Goal: Task Accomplishment & Management: Use online tool/utility

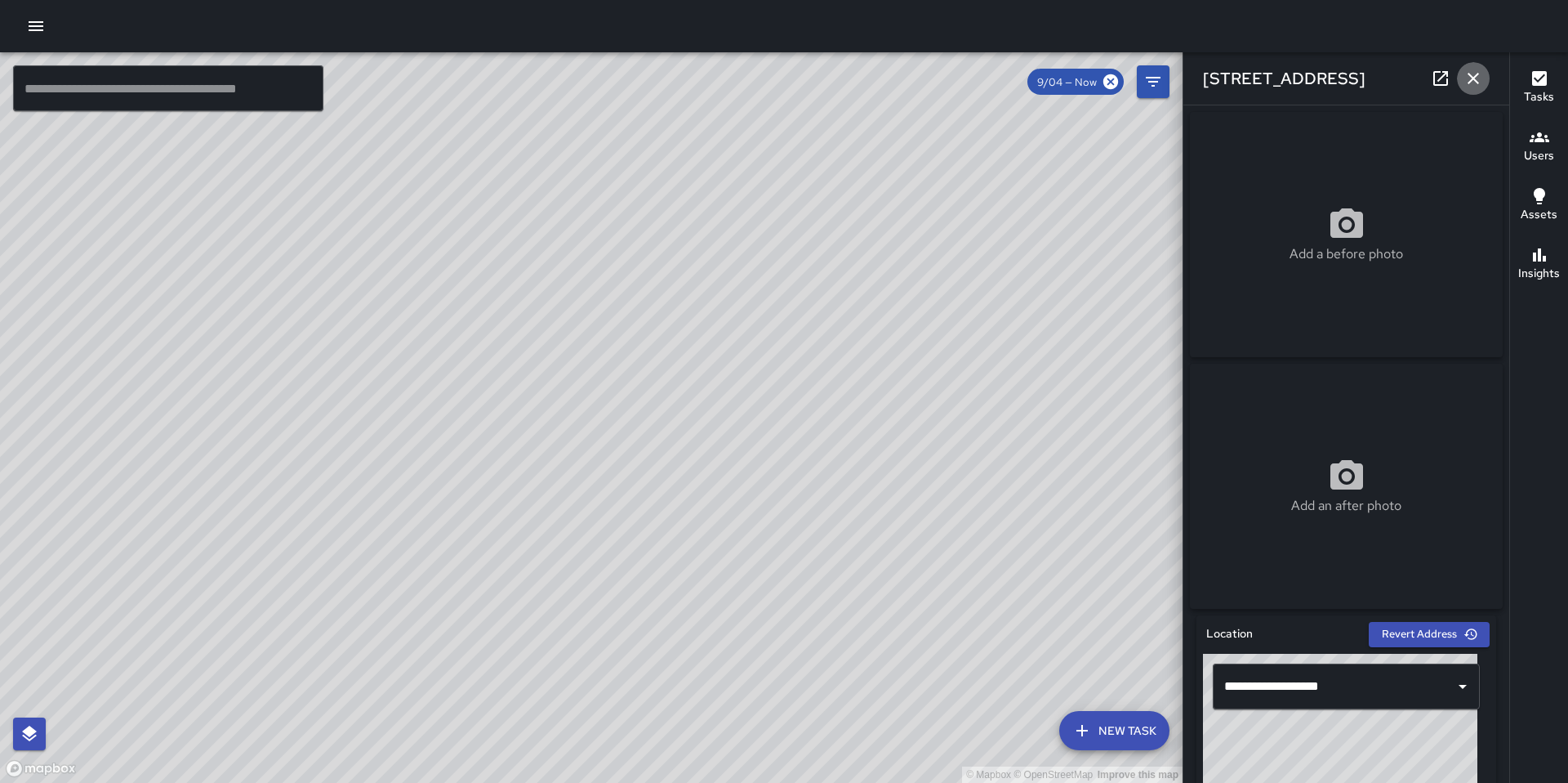
click at [1488, 75] on button "button" at bounding box center [1473, 78] width 33 height 33
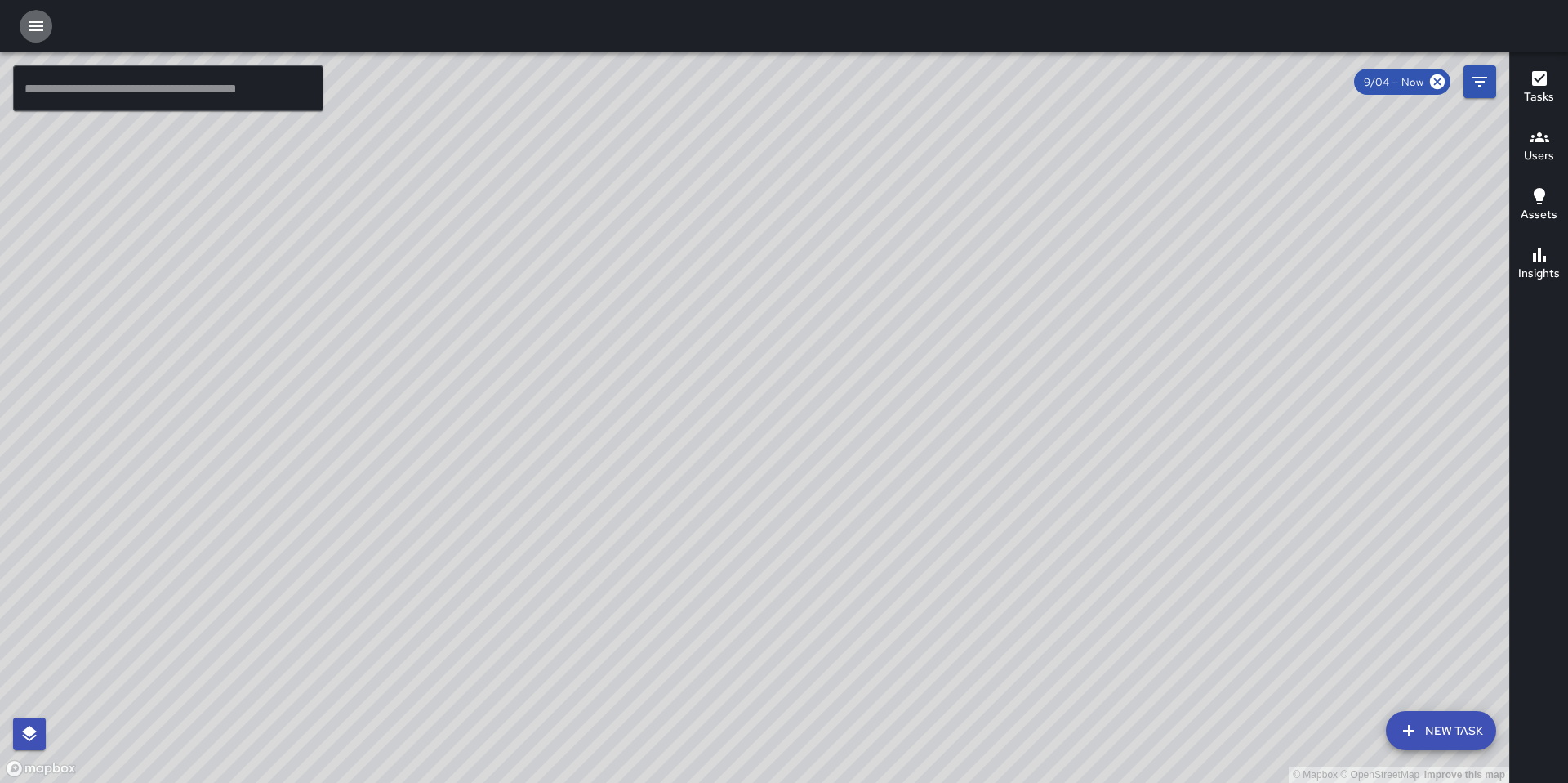
drag, startPoint x: 29, startPoint y: 27, endPoint x: 34, endPoint y: 50, distance: 23.5
click at [29, 27] on icon "button" at bounding box center [36, 26] width 19 height 19
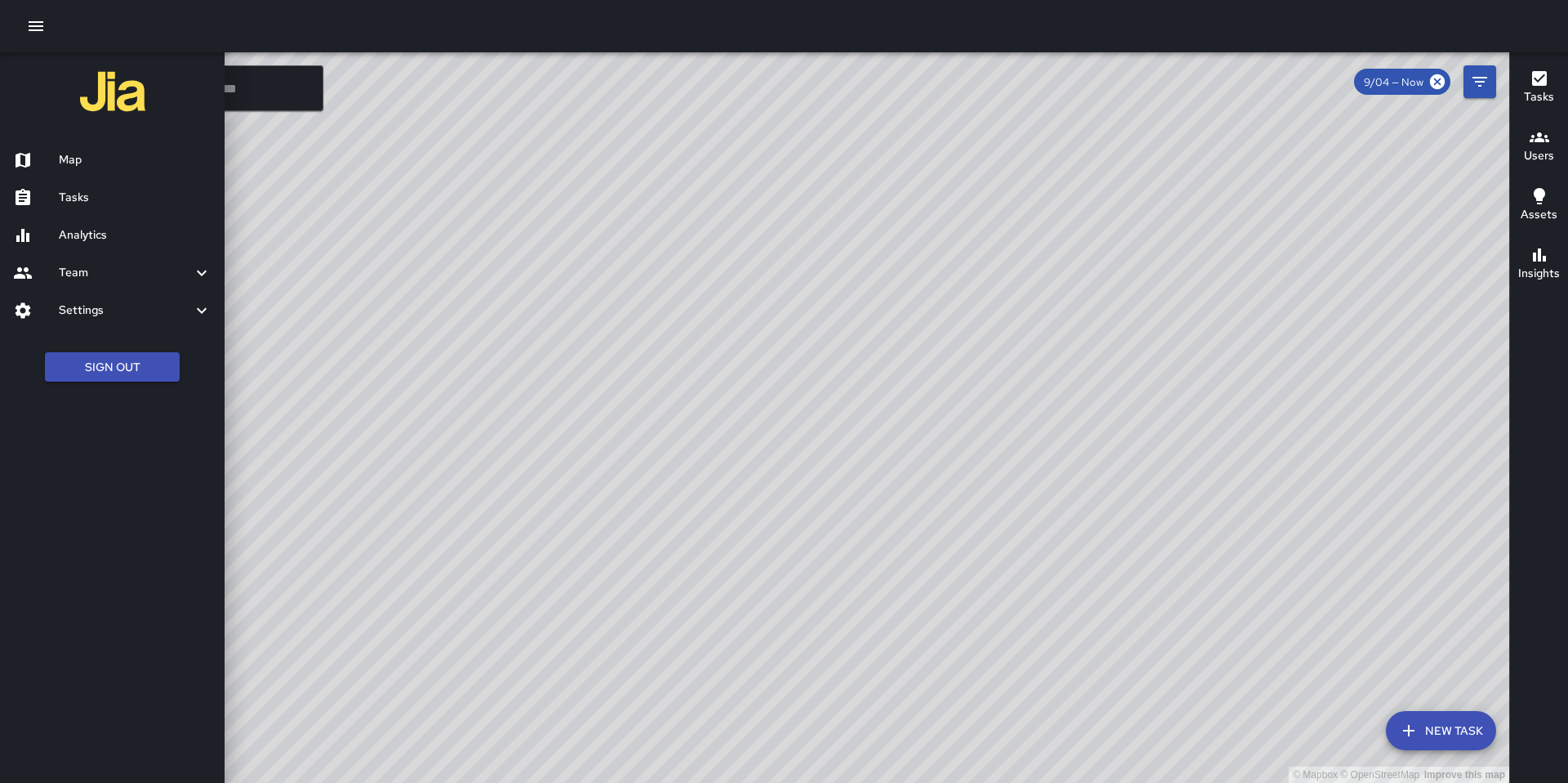
click at [85, 184] on div "Tasks" at bounding box center [112, 197] width 224 height 38
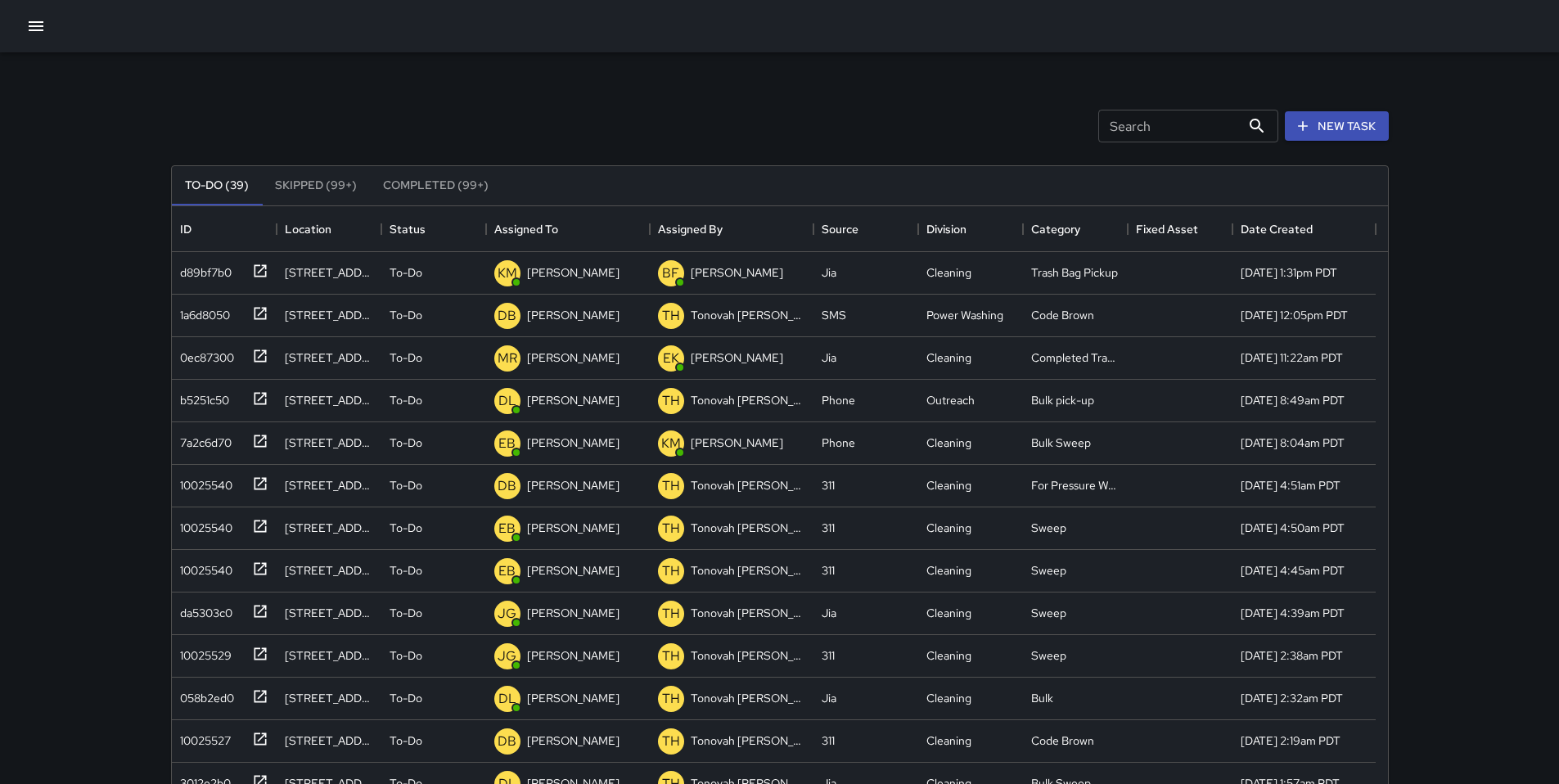
click at [1108, 135] on input "Search" at bounding box center [1169, 126] width 143 height 33
type input "*"
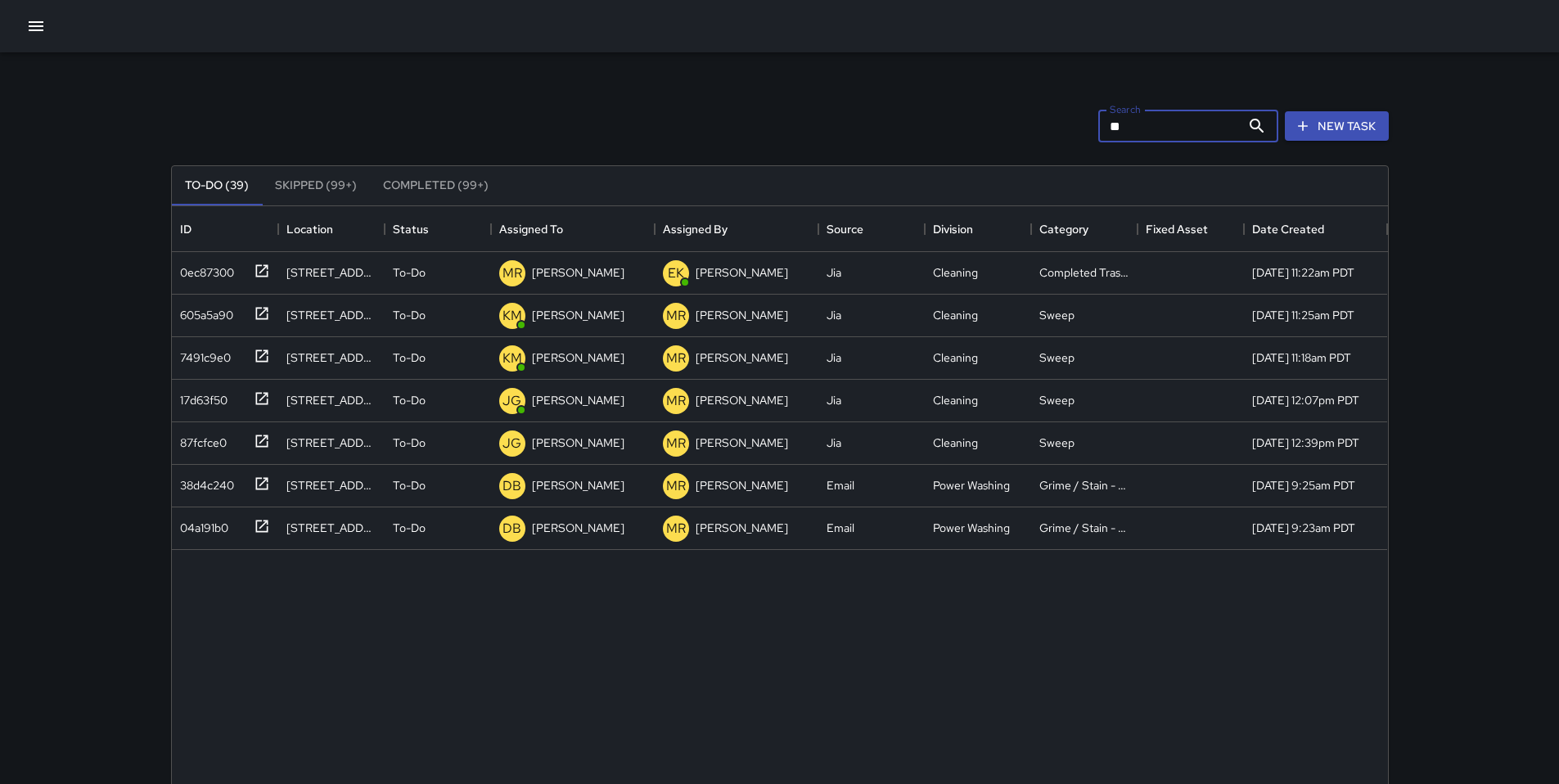
type input "*"
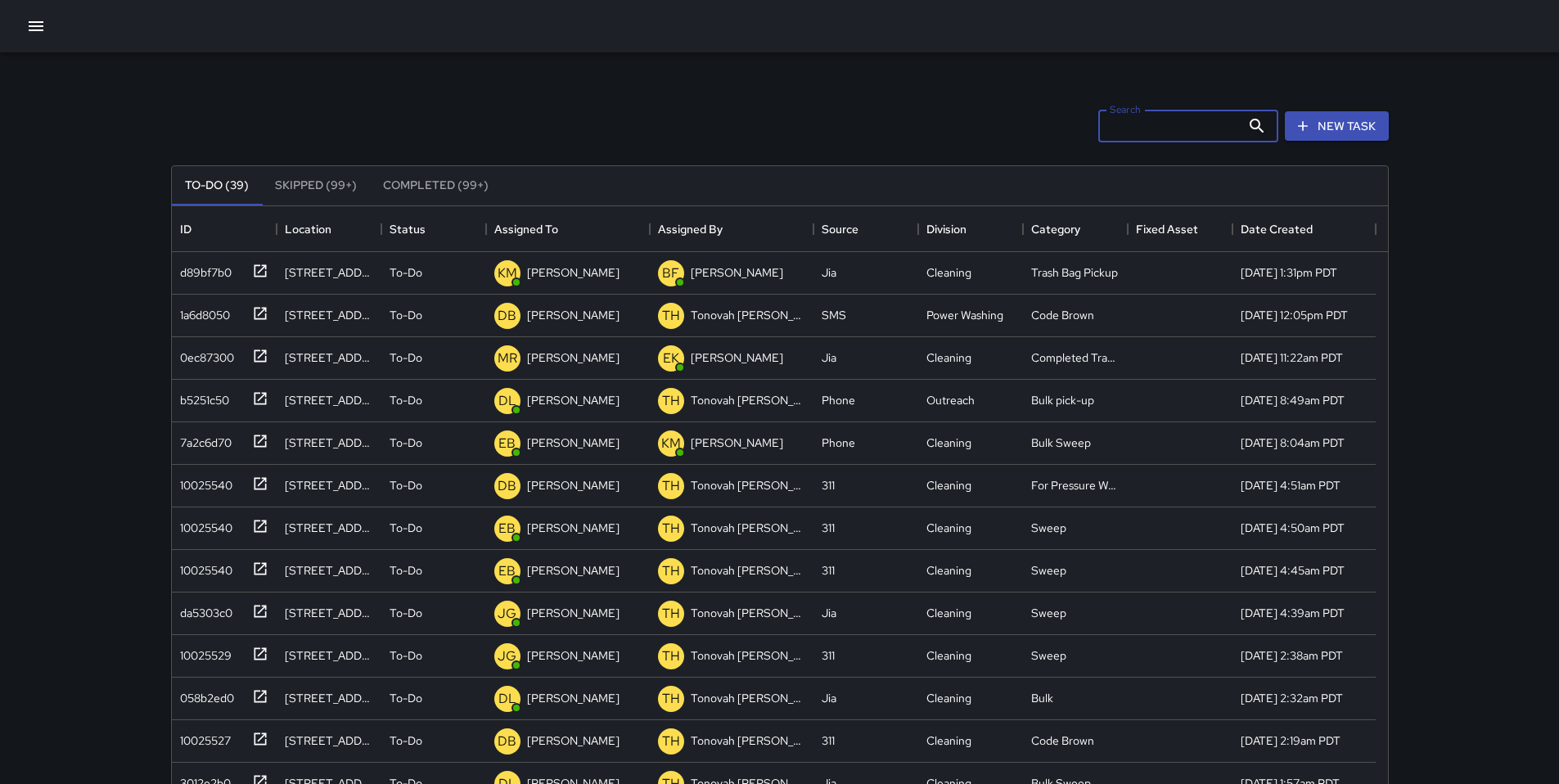
click at [583, 150] on div "To-Do (39) Skipped (99+) Completed (99+) ID Location Status Assigned To Assigne…" at bounding box center [779, 554] width 1217 height 824
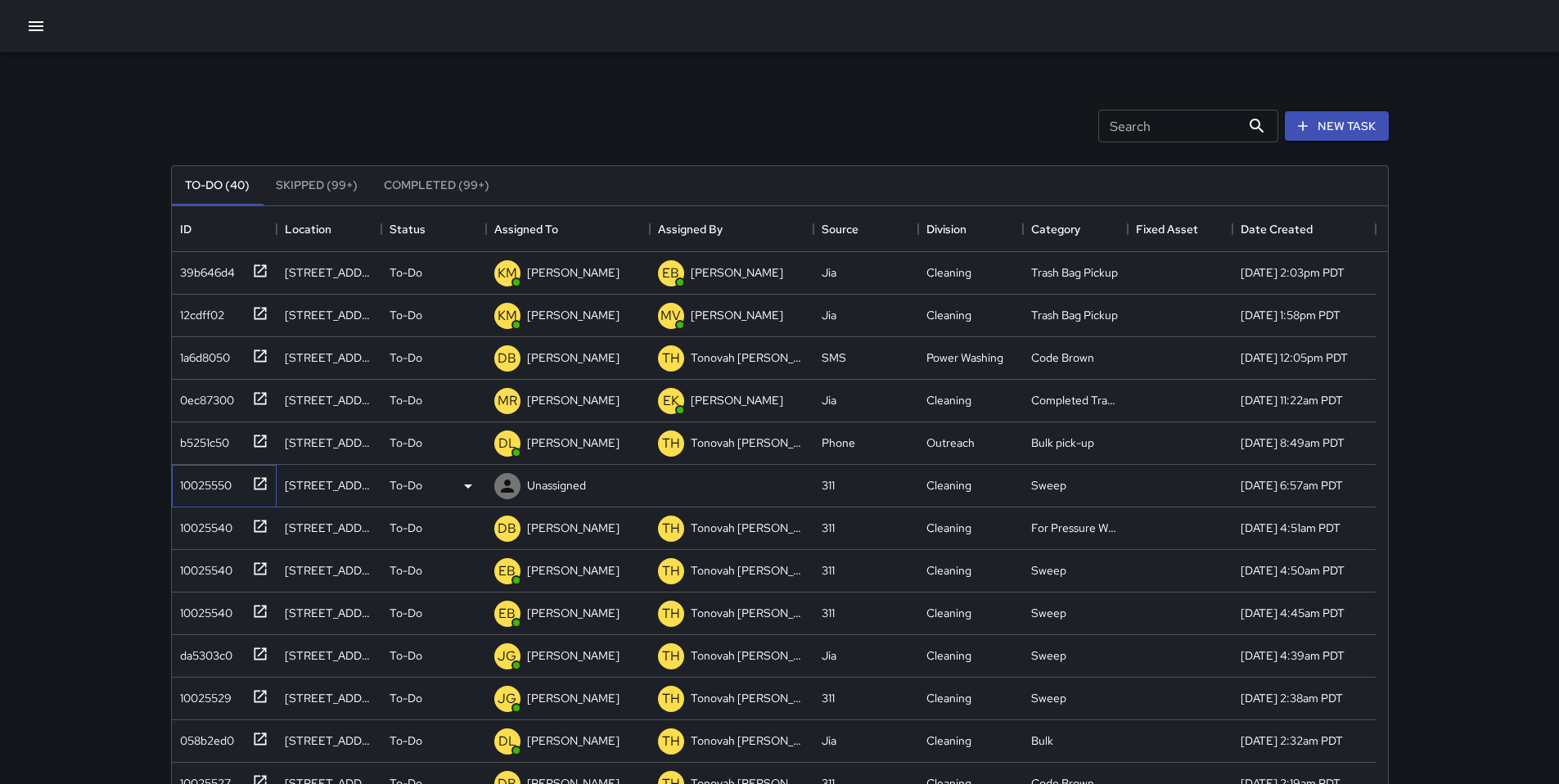
click at [180, 481] on div "10025550" at bounding box center [203, 482] width 58 height 23
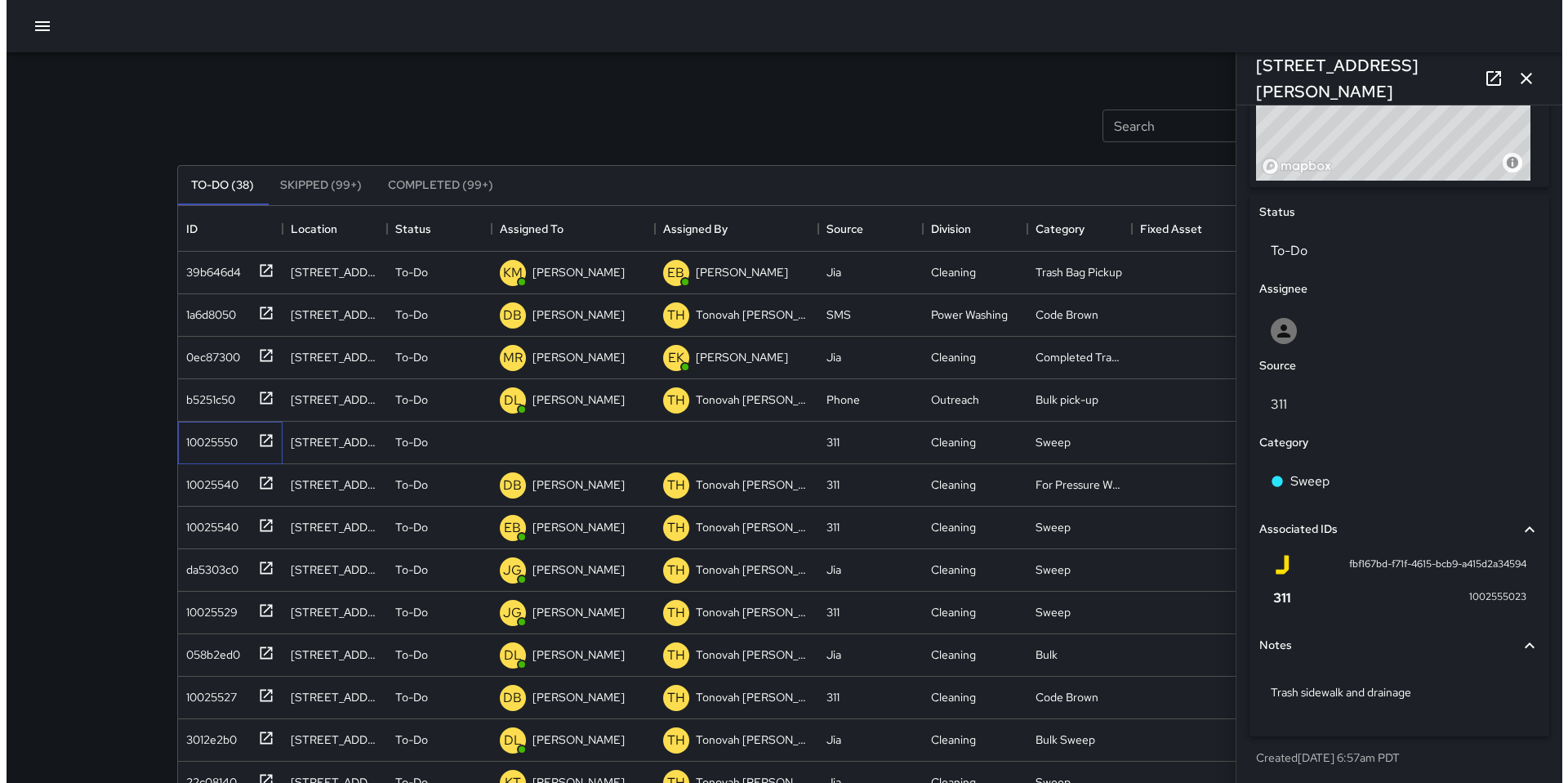
scroll to position [686, 0]
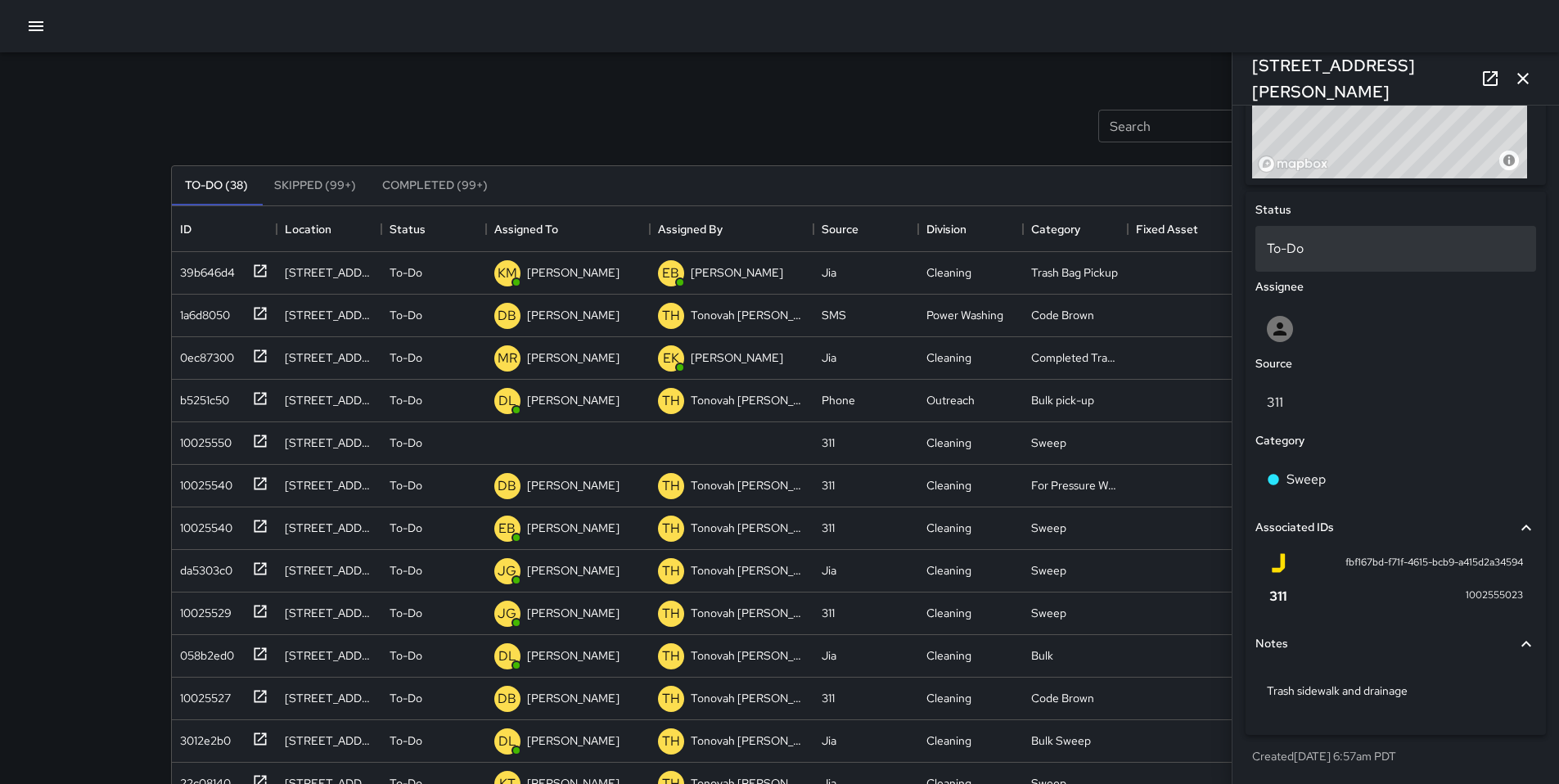
click at [1338, 261] on div "To-Do" at bounding box center [1395, 249] width 281 height 46
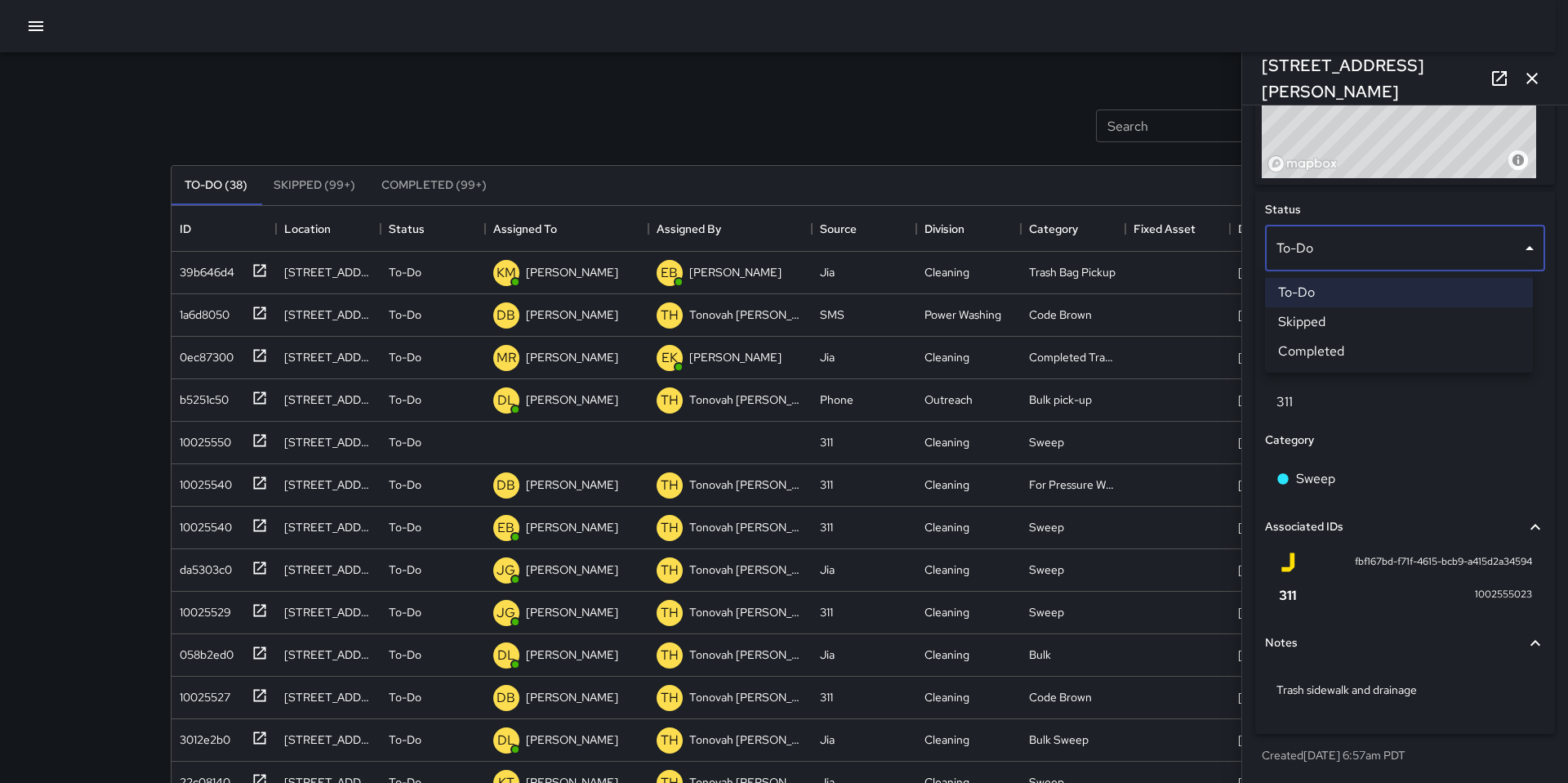
click at [982, 102] on div at bounding box center [784, 392] width 1568 height 783
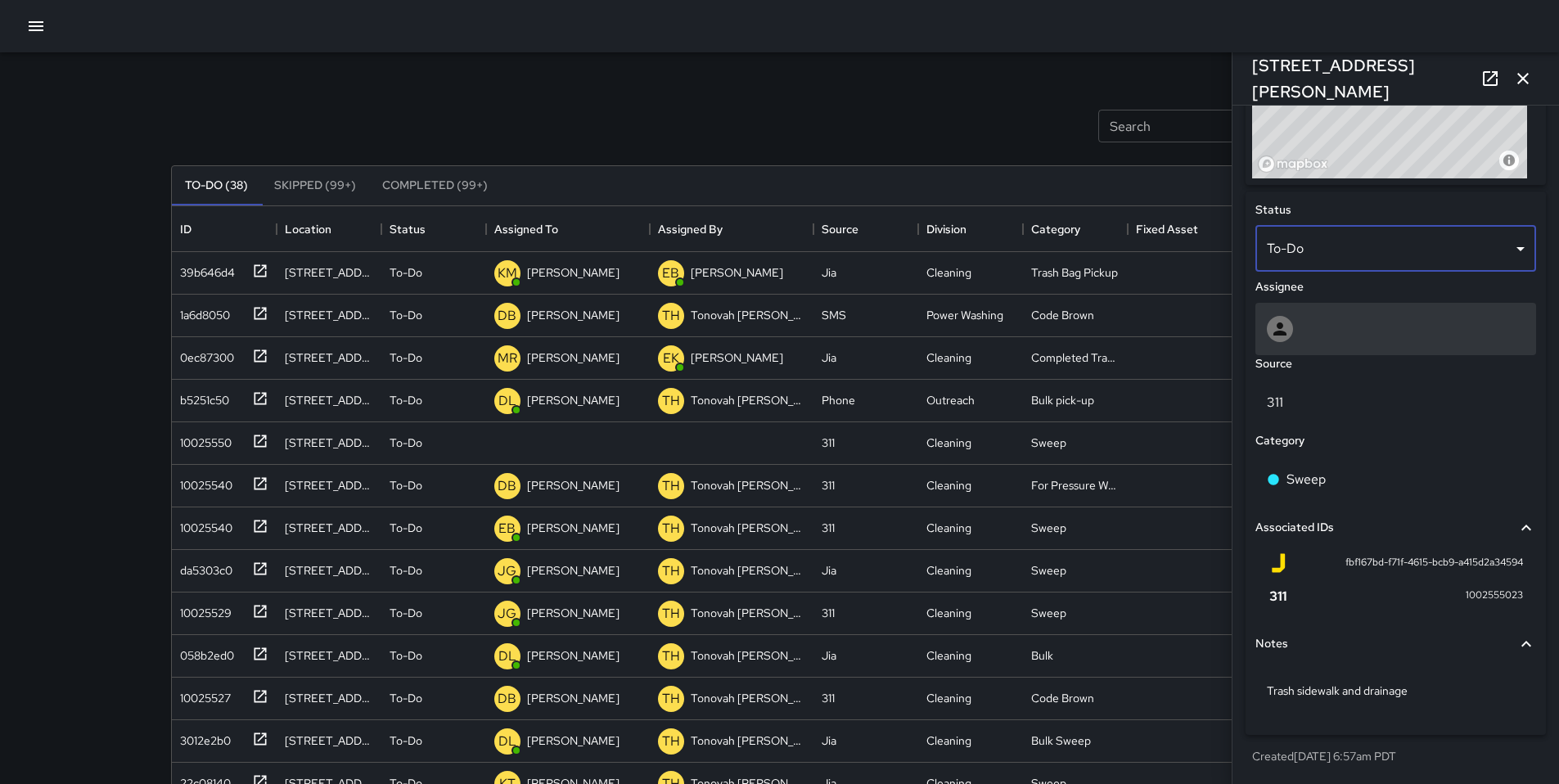
click at [1346, 310] on div at bounding box center [1395, 328] width 281 height 52
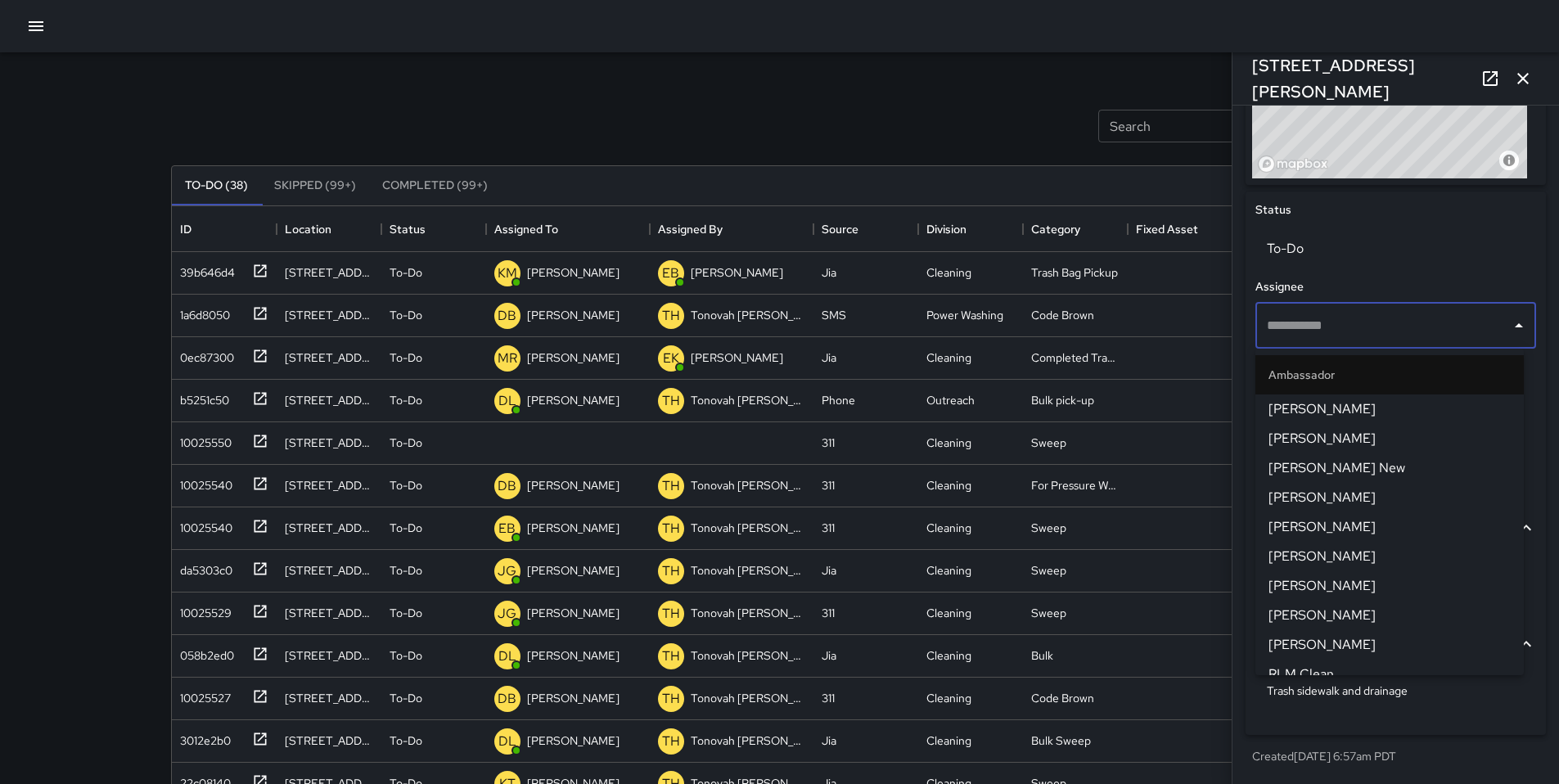
click at [1319, 329] on input "text" at bounding box center [1383, 325] width 242 height 31
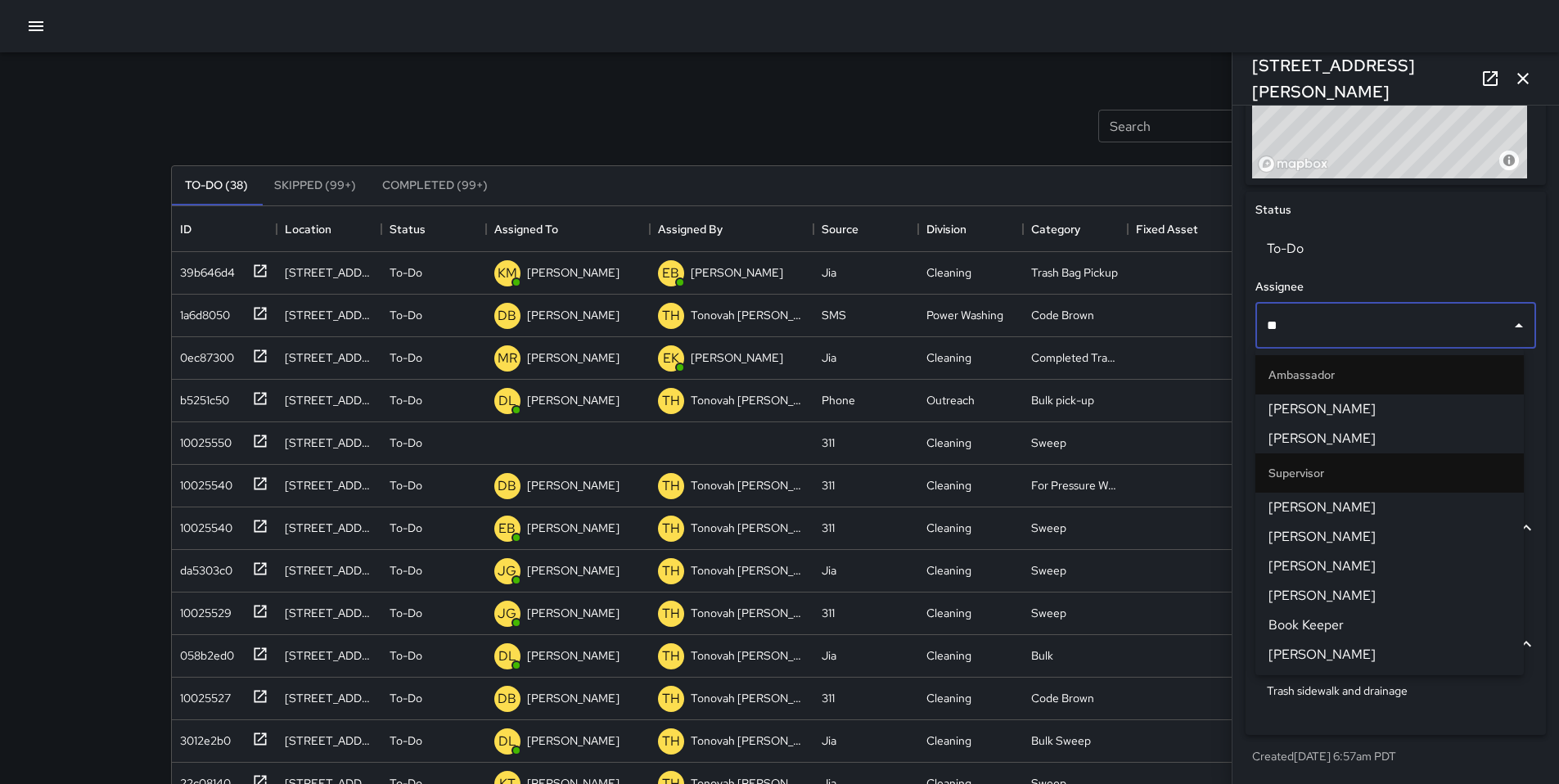
type input "***"
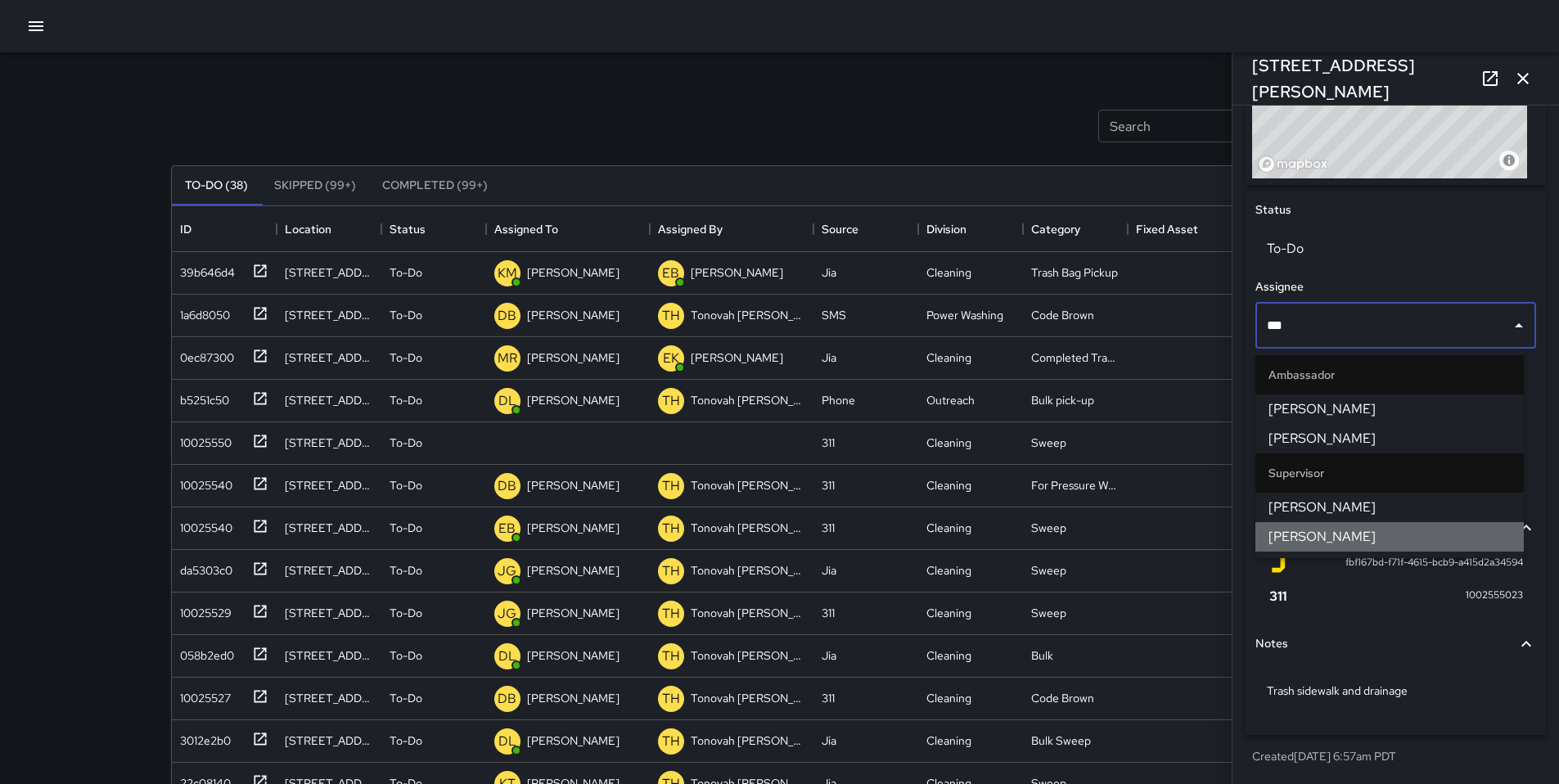
click at [1331, 546] on span "Ken McCarter" at bounding box center [1390, 536] width 243 height 19
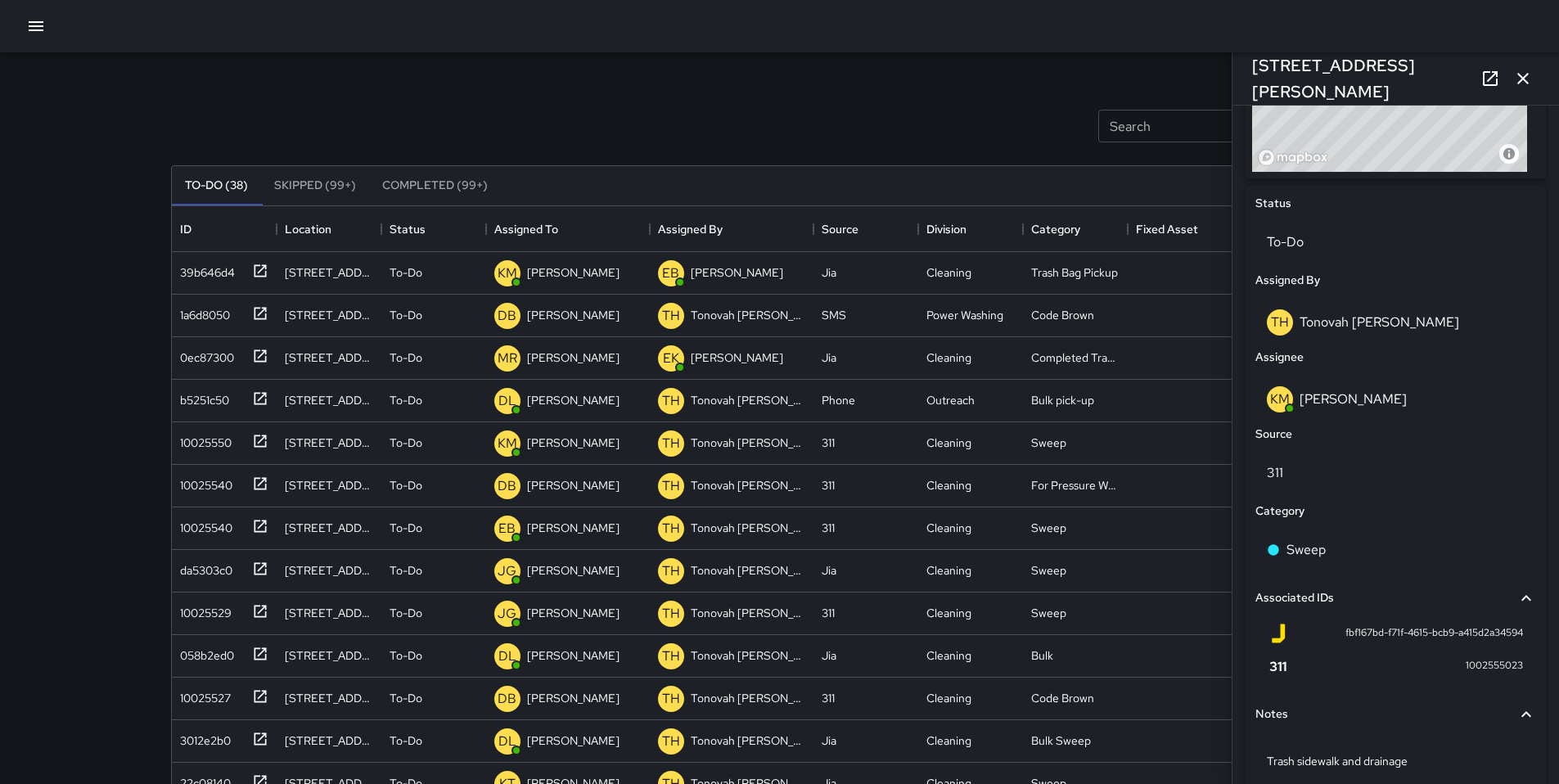
click at [770, 145] on div "To-Do (38) Skipped (99+) Completed (99+) ID Location Status Assigned To Assigne…" at bounding box center [779, 554] width 1217 height 824
click at [1527, 85] on icon "button" at bounding box center [1523, 79] width 19 height 19
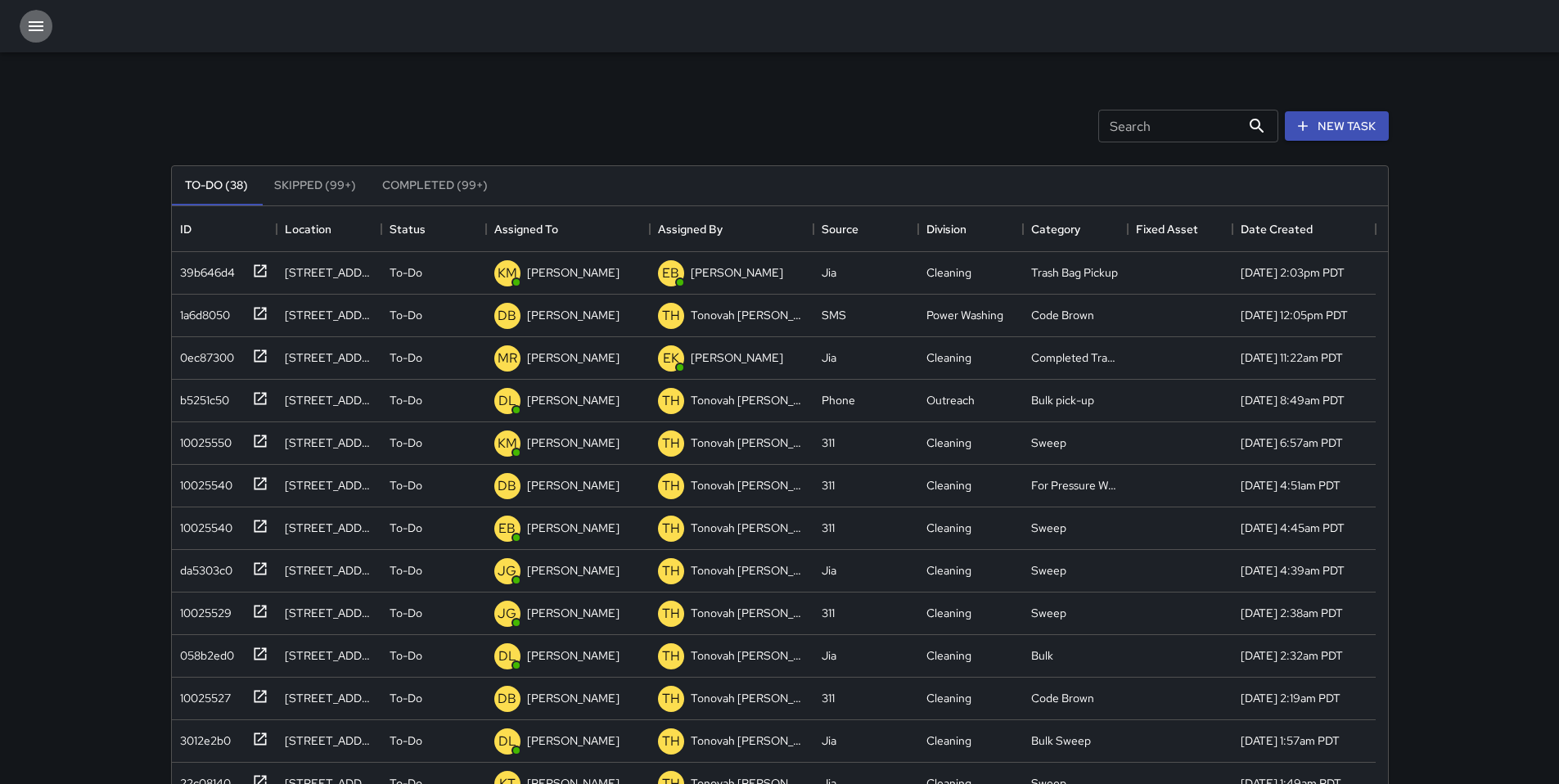
click at [41, 17] on icon "button" at bounding box center [36, 26] width 19 height 19
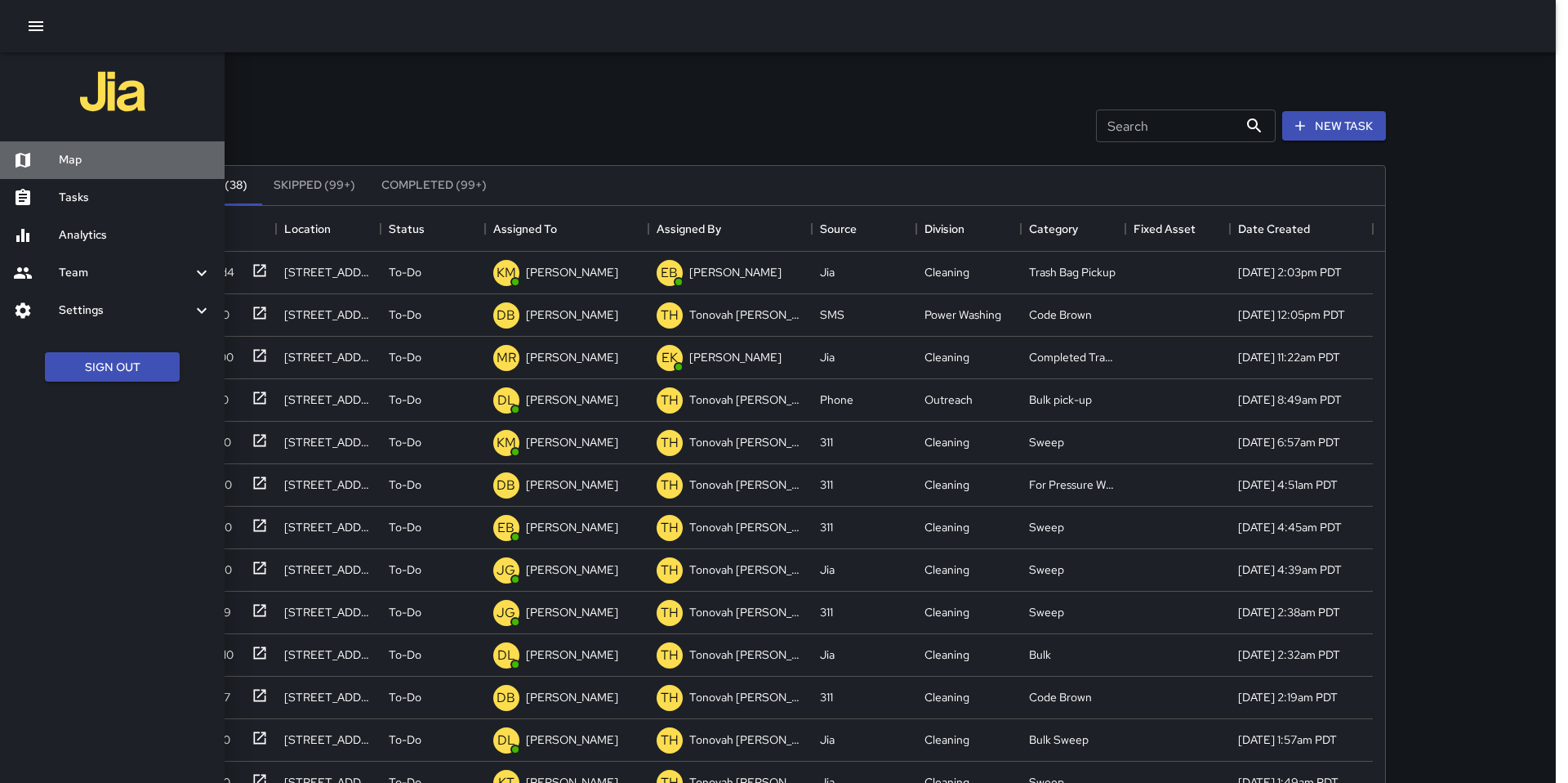
click at [89, 159] on h6 "Map" at bounding box center [135, 160] width 153 height 18
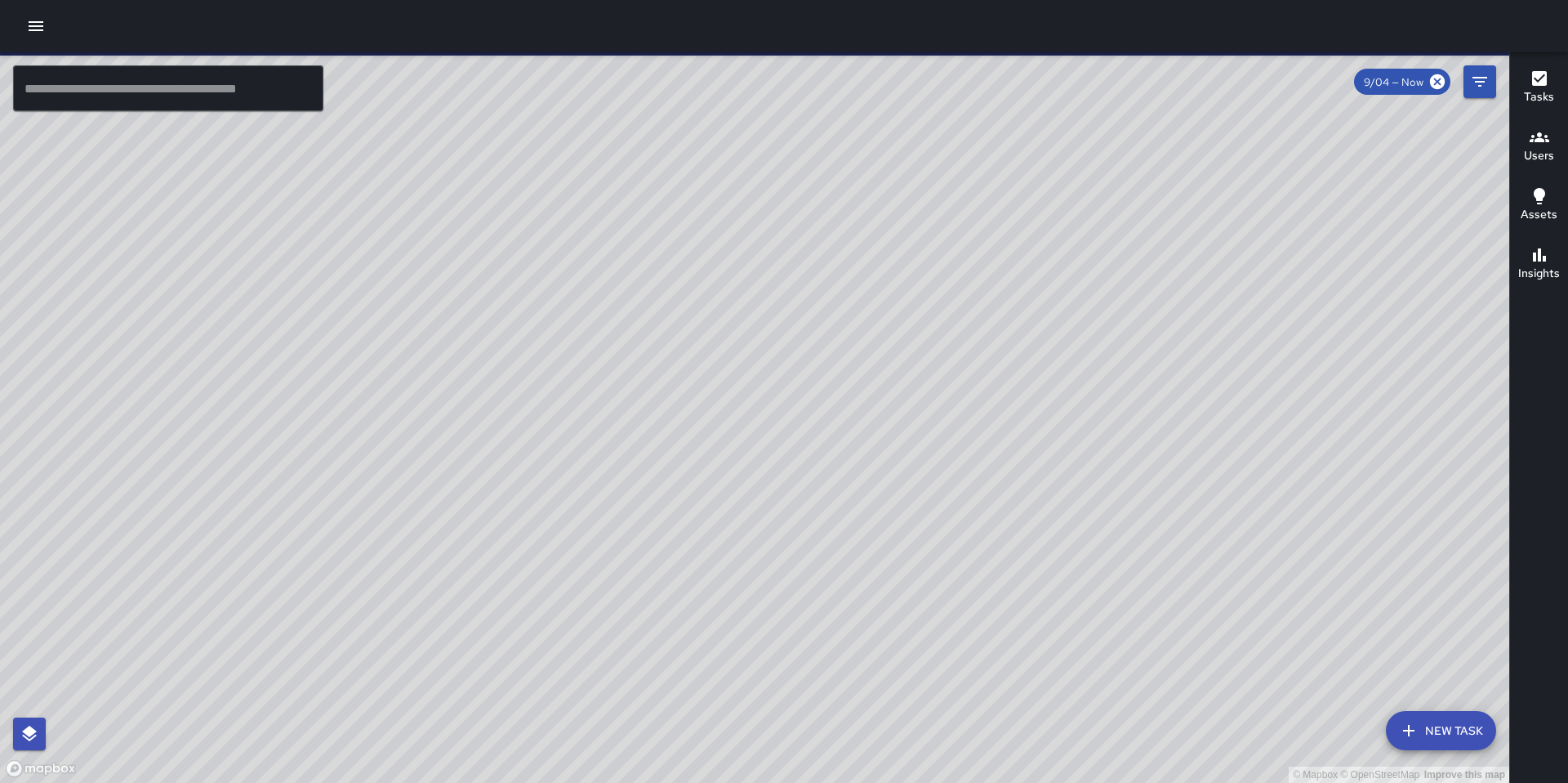
click at [239, 100] on input "text" at bounding box center [168, 88] width 310 height 46
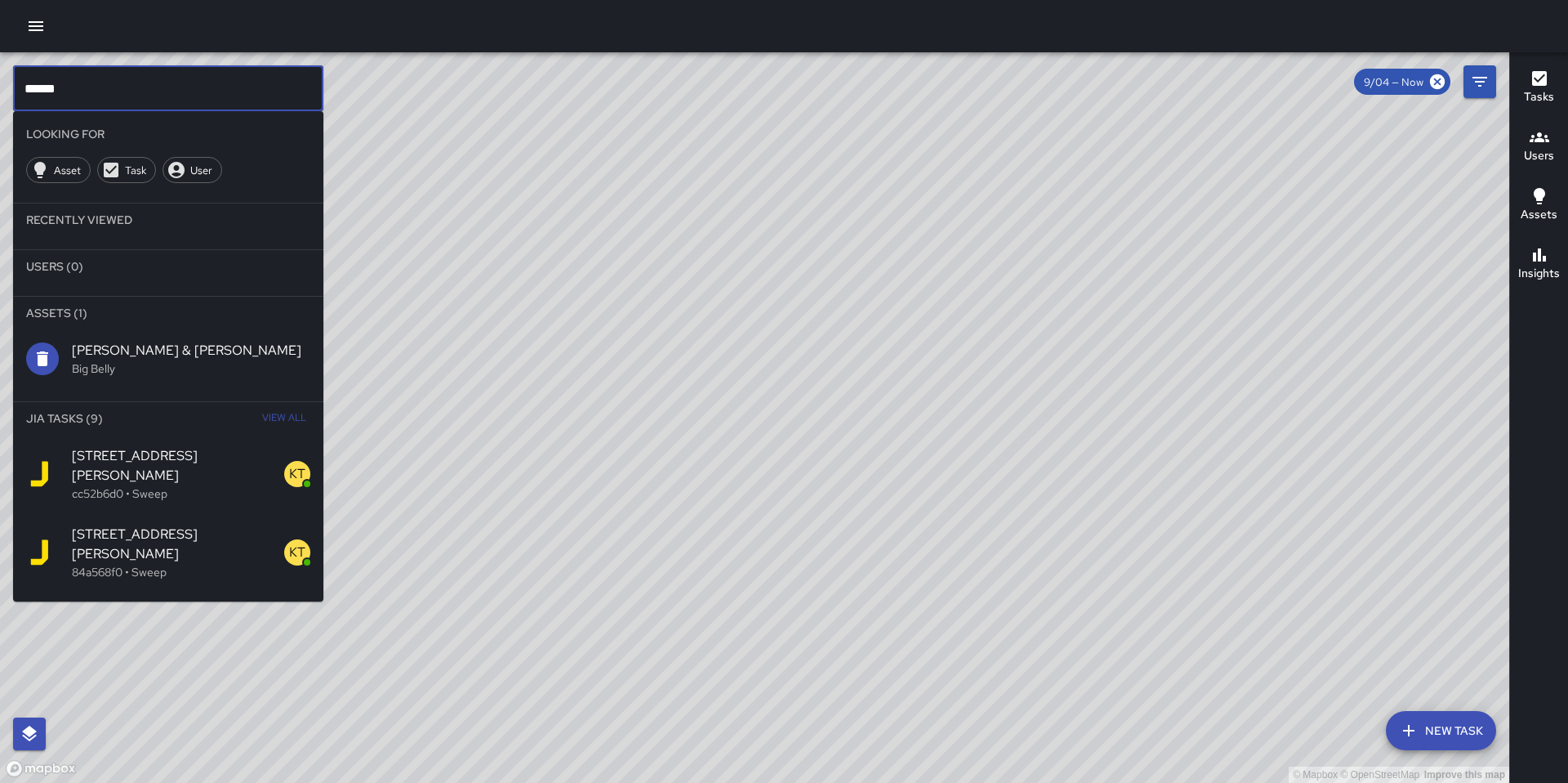
type input "******"
click at [269, 414] on span "View All" at bounding box center [284, 418] width 44 height 27
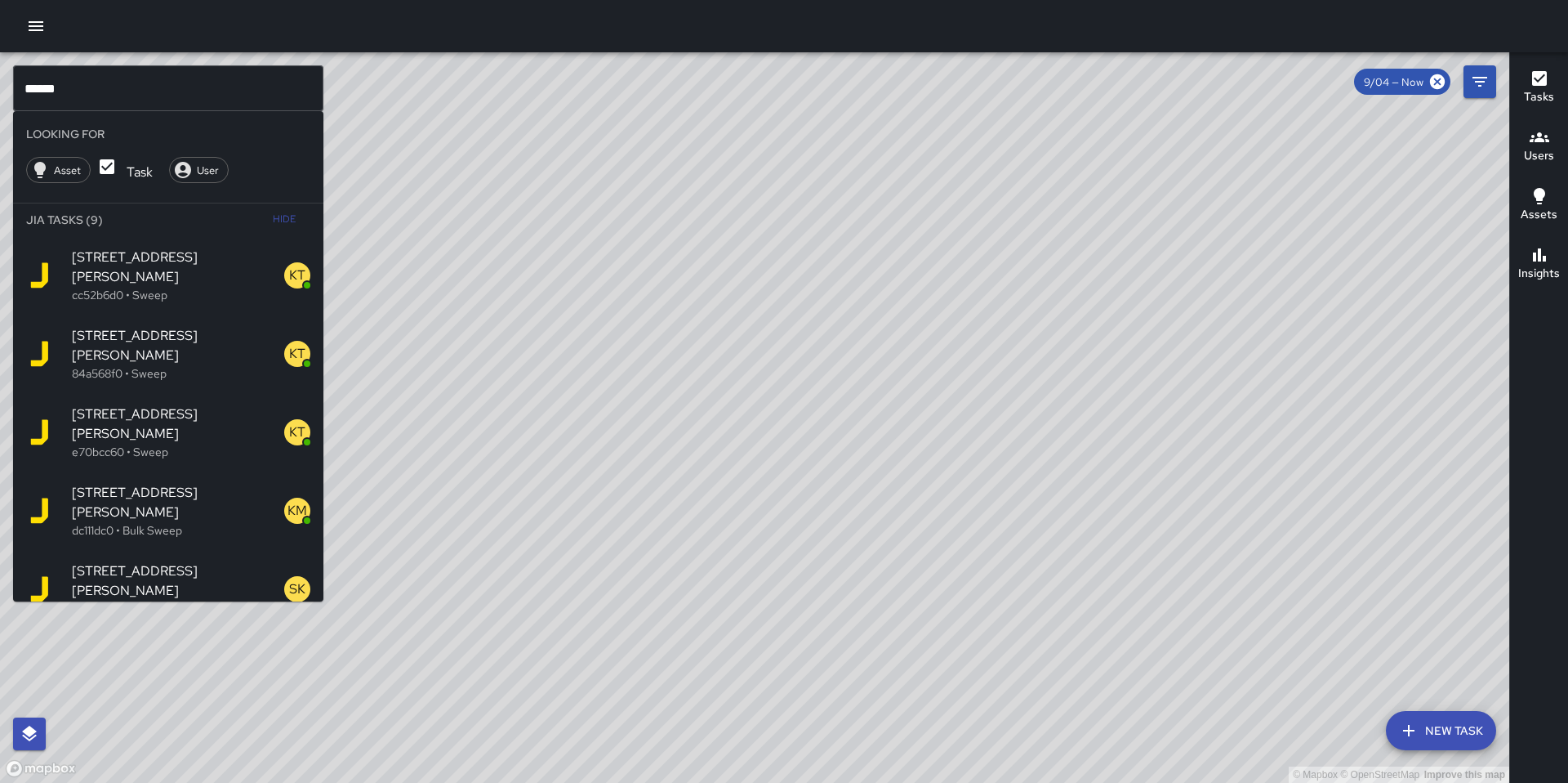
click at [188, 679] on p "5aa8fb60 • Blocking Public Sidewalk" at bounding box center [178, 687] width 212 height 16
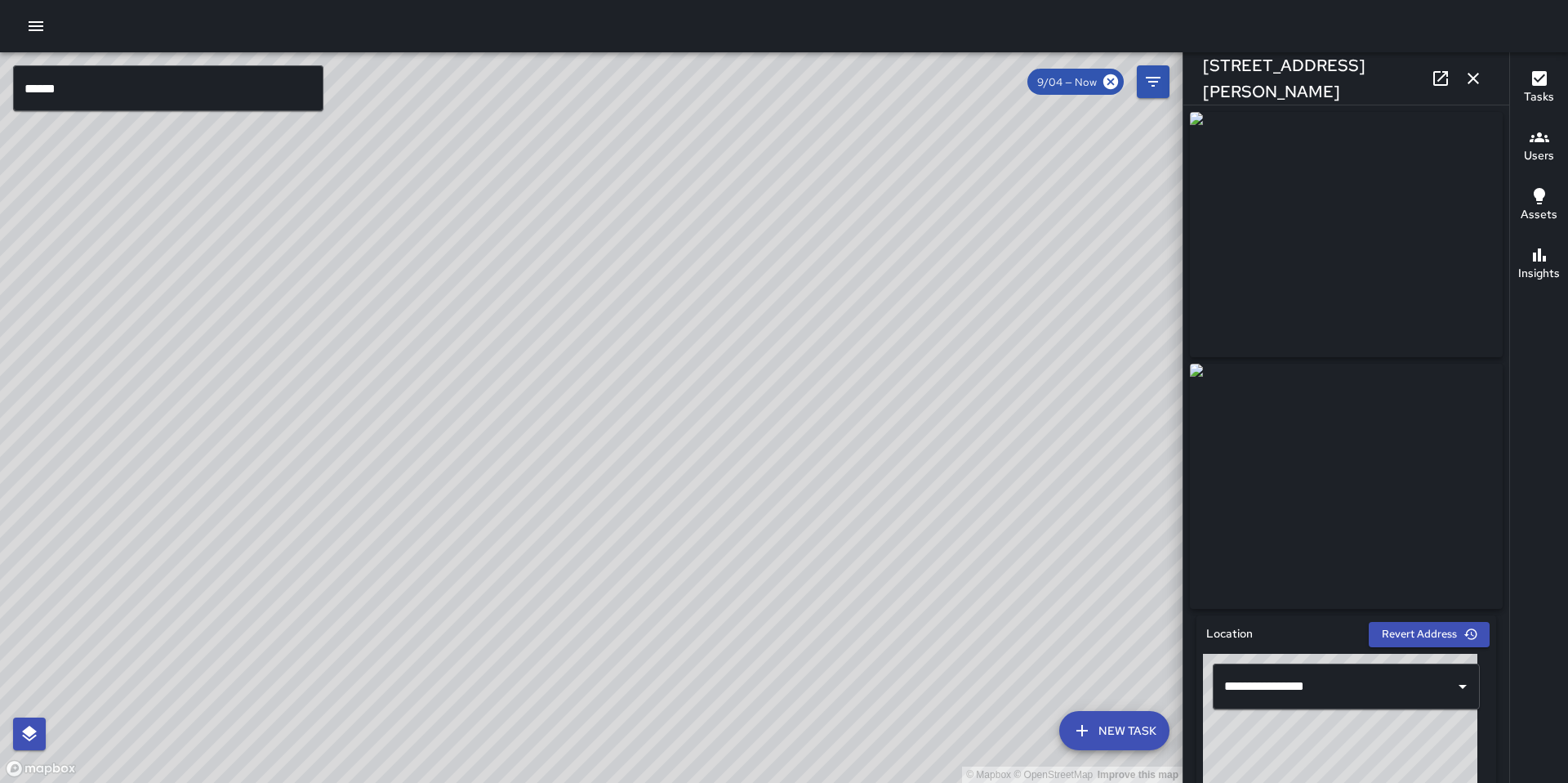
click at [1428, 79] on link at bounding box center [1440, 78] width 33 height 33
click at [643, 439] on div "© Mapbox © OpenStreetMap Improve this map JJ Jesus Jamaica 663 Clementina Stree…" at bounding box center [591, 417] width 1183 height 730
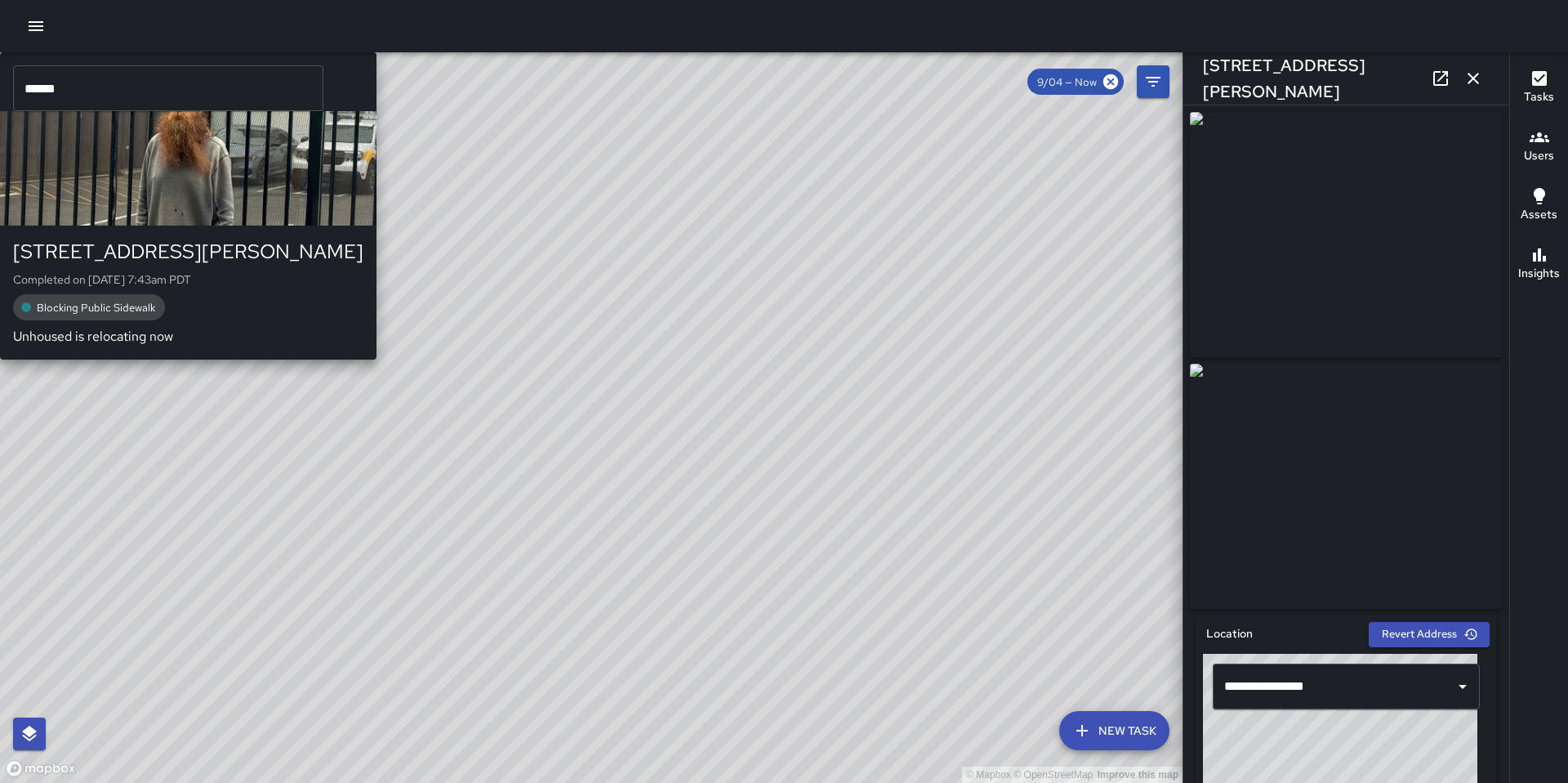
click at [547, 392] on div "© Mapbox © OpenStreetMap Improve this map SK SEAN KELLEY 78 Sumner Street Compl…" at bounding box center [591, 417] width 1183 height 730
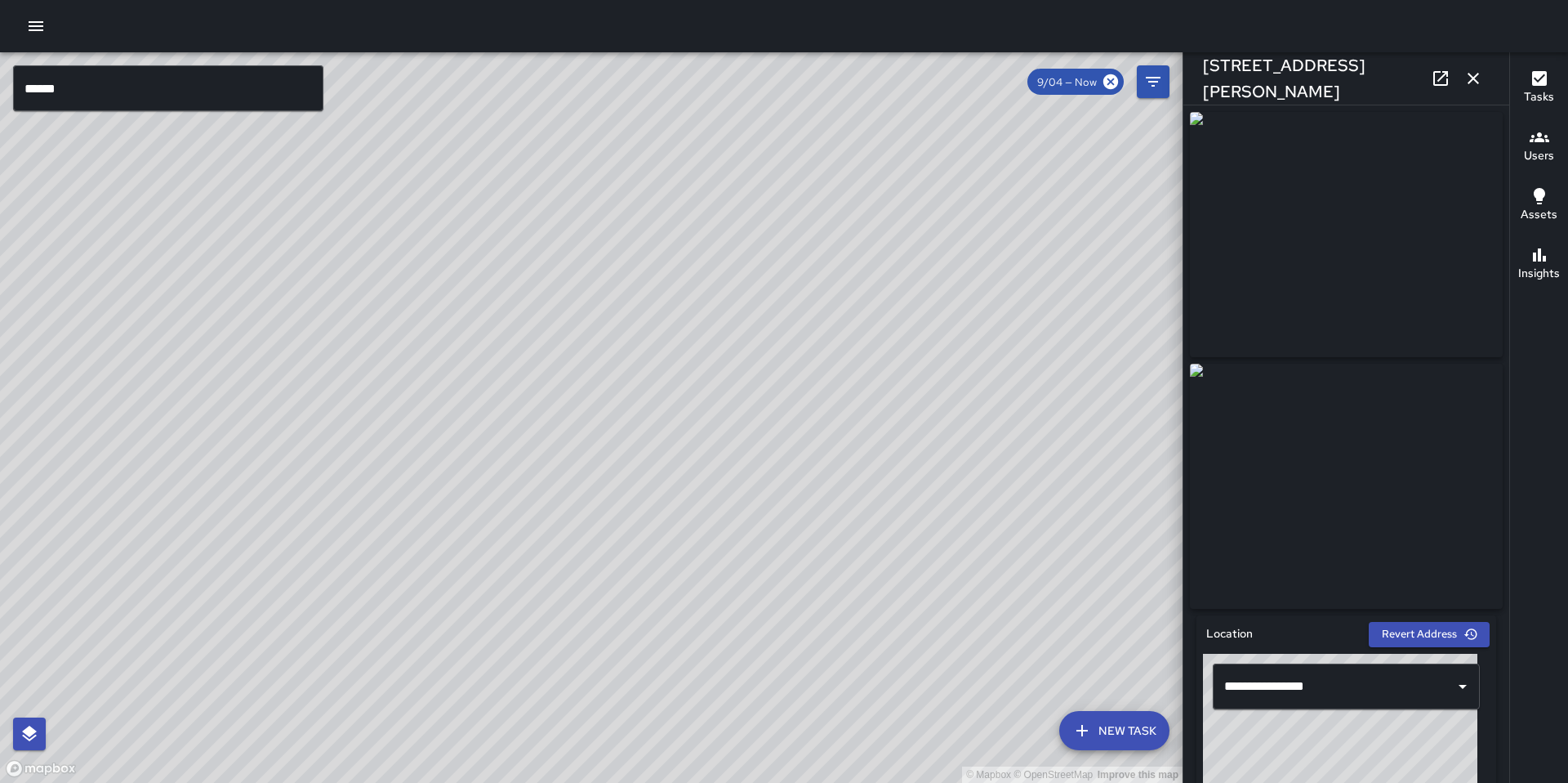
click at [509, 336] on div "© Mapbox © OpenStreetMap Improve this map KT Katherine Treminio 12 Sumner Stree…" at bounding box center [591, 417] width 1183 height 730
click at [578, 376] on div "© Mapbox © OpenStreetMap Improve this map SK SEAN KELLEY 3 Sumner Street Comple…" at bounding box center [591, 417] width 1183 height 730
click at [1441, 85] on icon at bounding box center [1440, 78] width 15 height 15
click at [554, 400] on div "© Mapbox © OpenStreetMap Improve this map KT Katherine Treminio 8 Sumner Street…" at bounding box center [591, 417] width 1183 height 730
click at [1447, 81] on icon at bounding box center [1440, 78] width 15 height 15
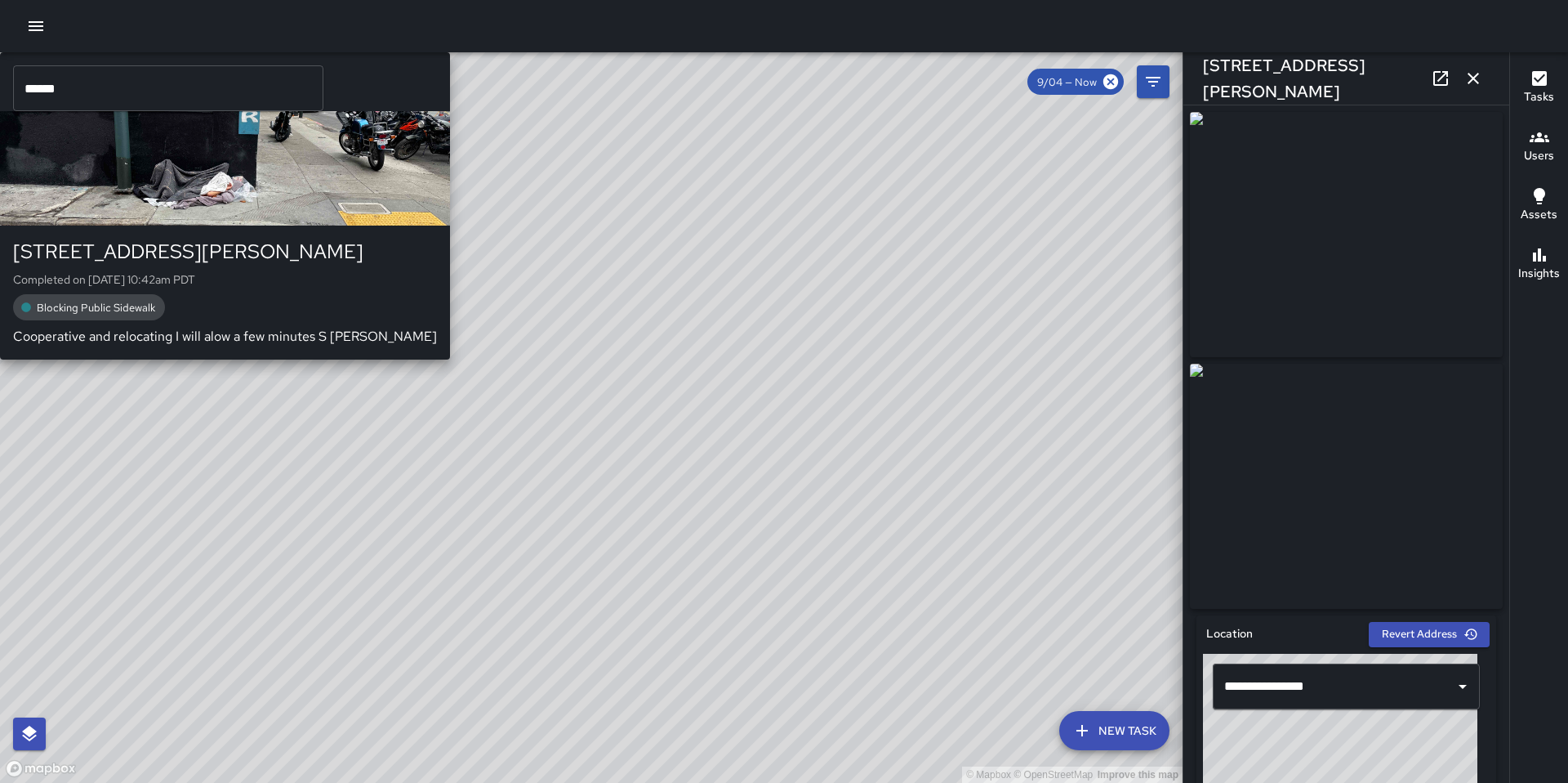
click at [546, 368] on div "© Mapbox © OpenStreetMap Improve this map SK SEAN KELLEY 1179 Howard Street Com…" at bounding box center [591, 417] width 1183 height 730
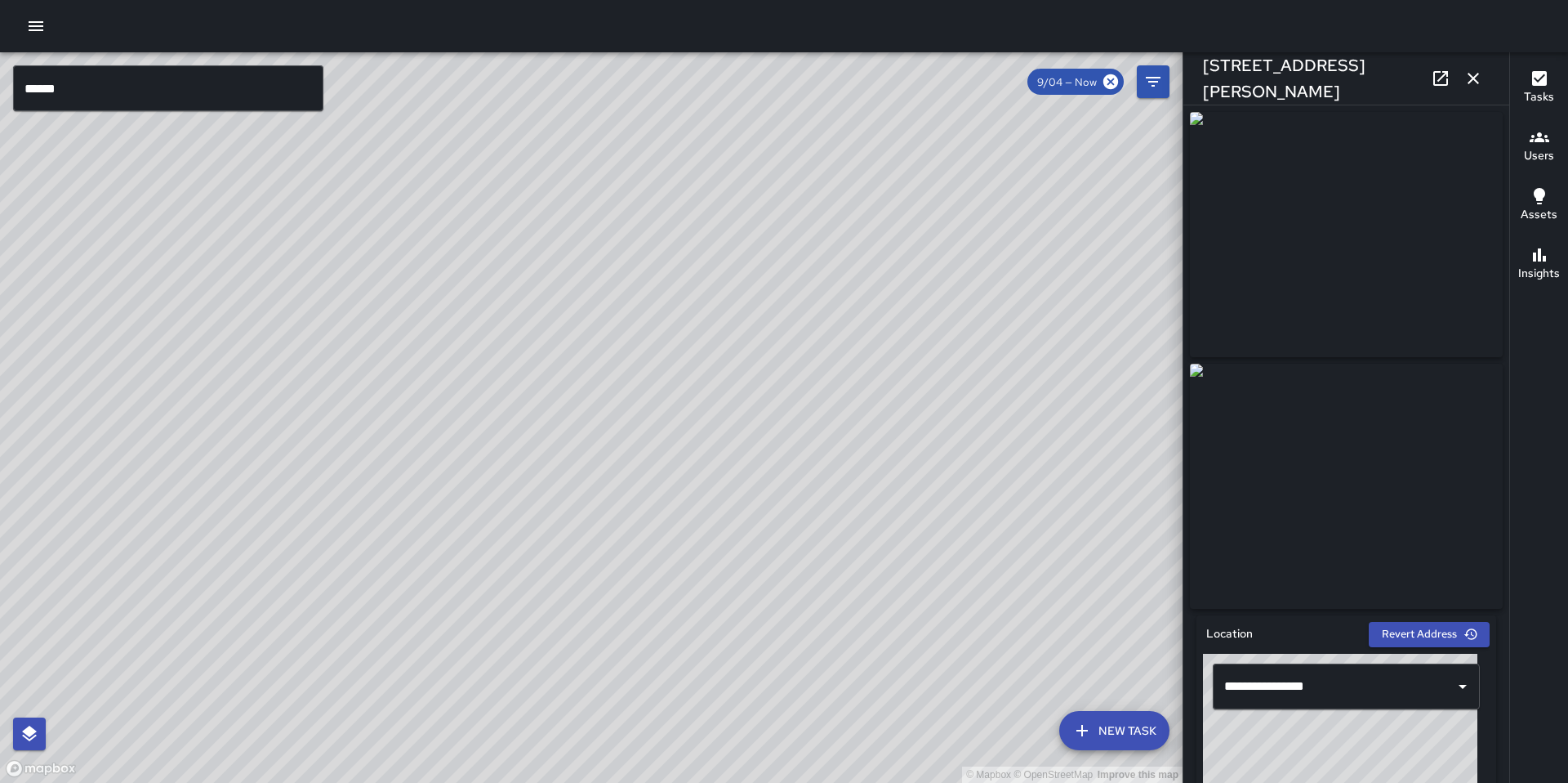
click at [1438, 78] on icon at bounding box center [1441, 79] width 19 height 19
click at [633, 459] on div "© Mapbox © OpenStreetMap Improve this map KT Katherine Treminio 8 Sumner Street…" at bounding box center [591, 417] width 1183 height 730
click at [542, 365] on div "© Mapbox © OpenStreetMap Improve this map SK SEAN KELLEY 1179 Howard Street Com…" at bounding box center [591, 417] width 1183 height 730
click at [1439, 70] on icon at bounding box center [1441, 79] width 19 height 19
click at [761, 599] on div "© Mapbox © OpenStreetMap Improve this map SK SEAN KELLEY 78 Sumner Street Compl…" at bounding box center [591, 417] width 1183 height 730
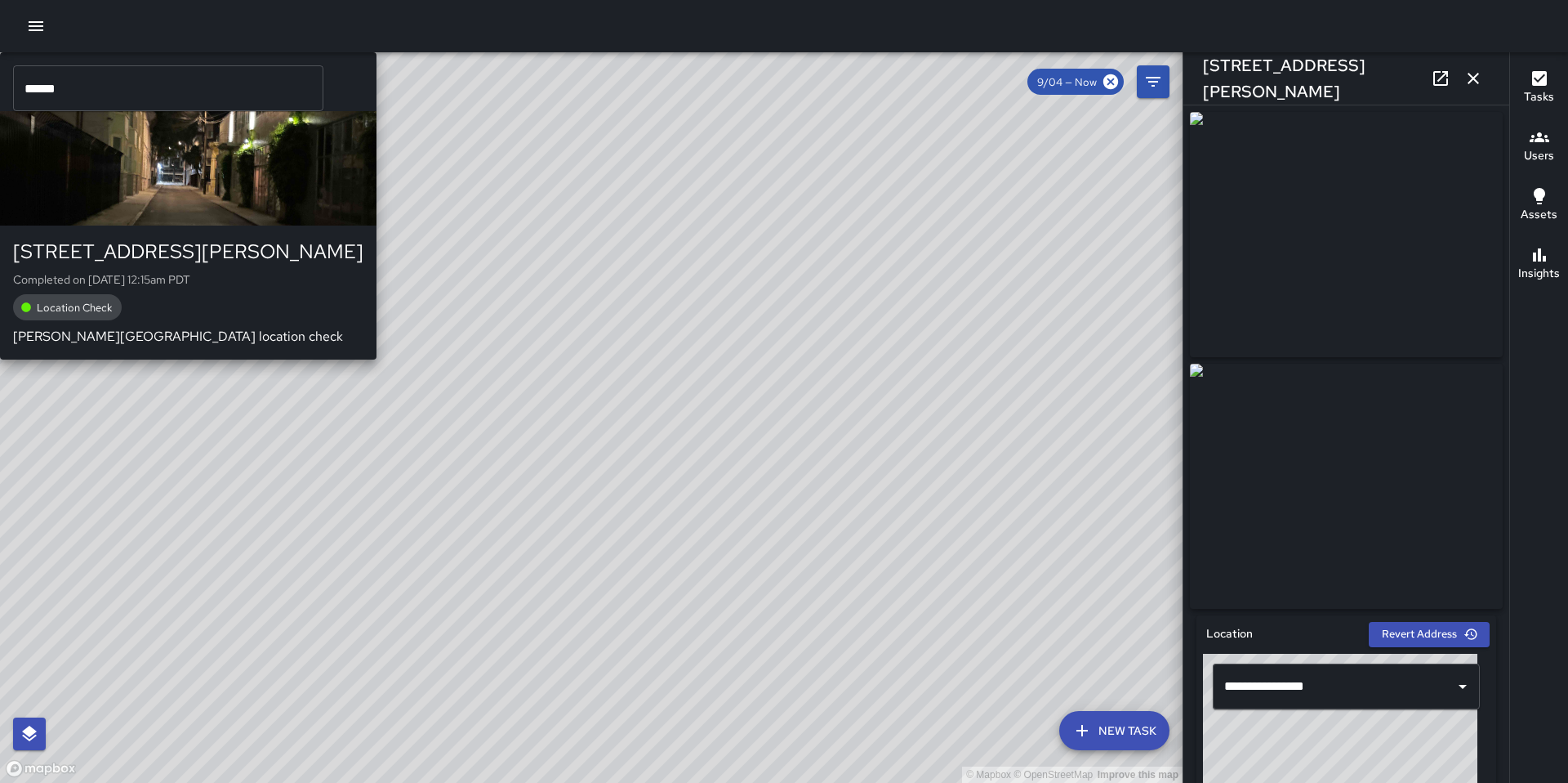
click at [617, 441] on div "© Mapbox © OpenStreetMap Improve this map JJ Jesus Jamaica 78 Sumner Street Com…" at bounding box center [591, 417] width 1183 height 730
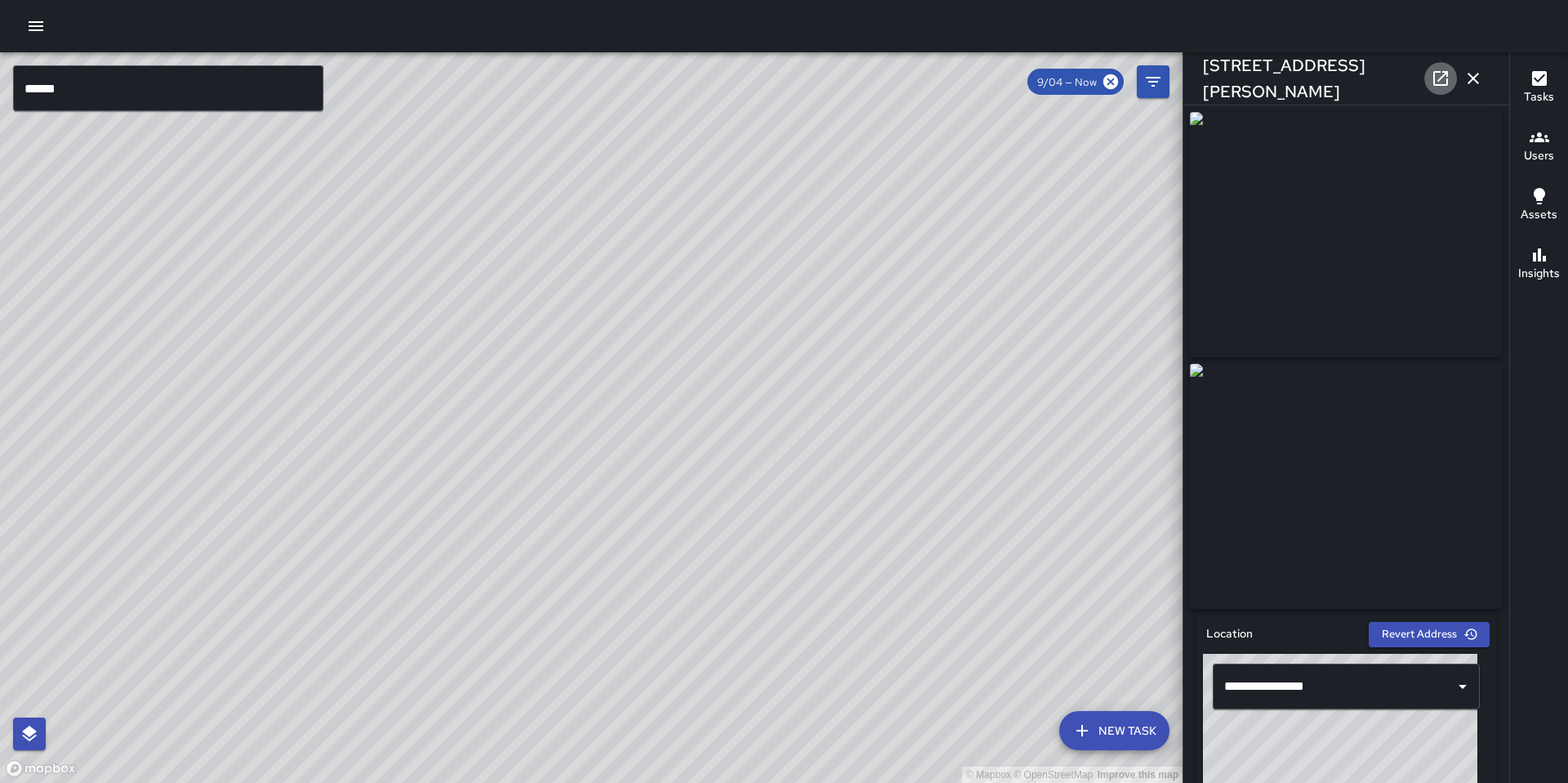
click at [1438, 78] on icon at bounding box center [1441, 79] width 19 height 19
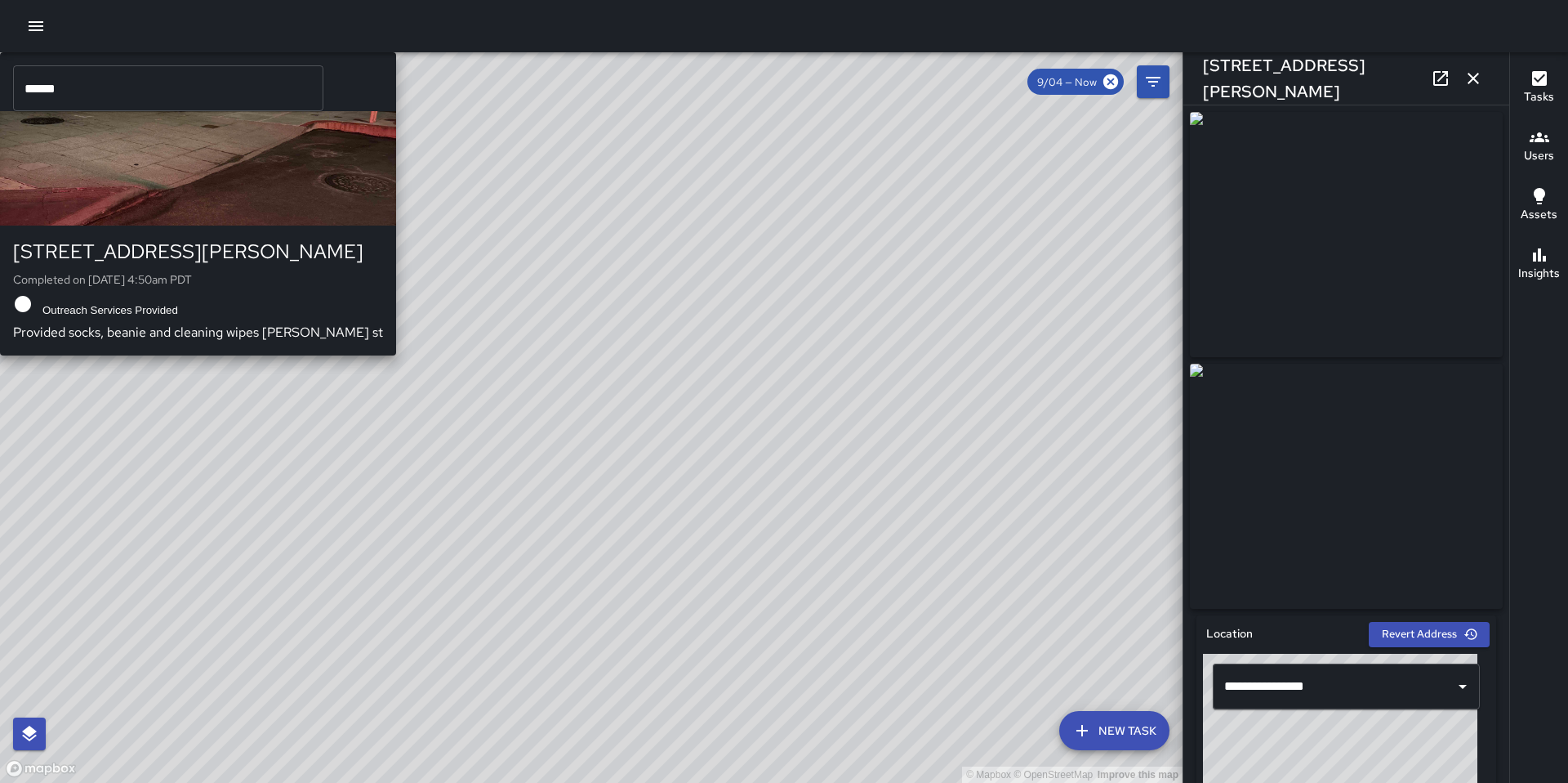
click at [601, 415] on div "© Mapbox © OpenStreetMap Improve this map JJ Jesus Jamaica 78 Sumner Street Com…" at bounding box center [591, 417] width 1183 height 730
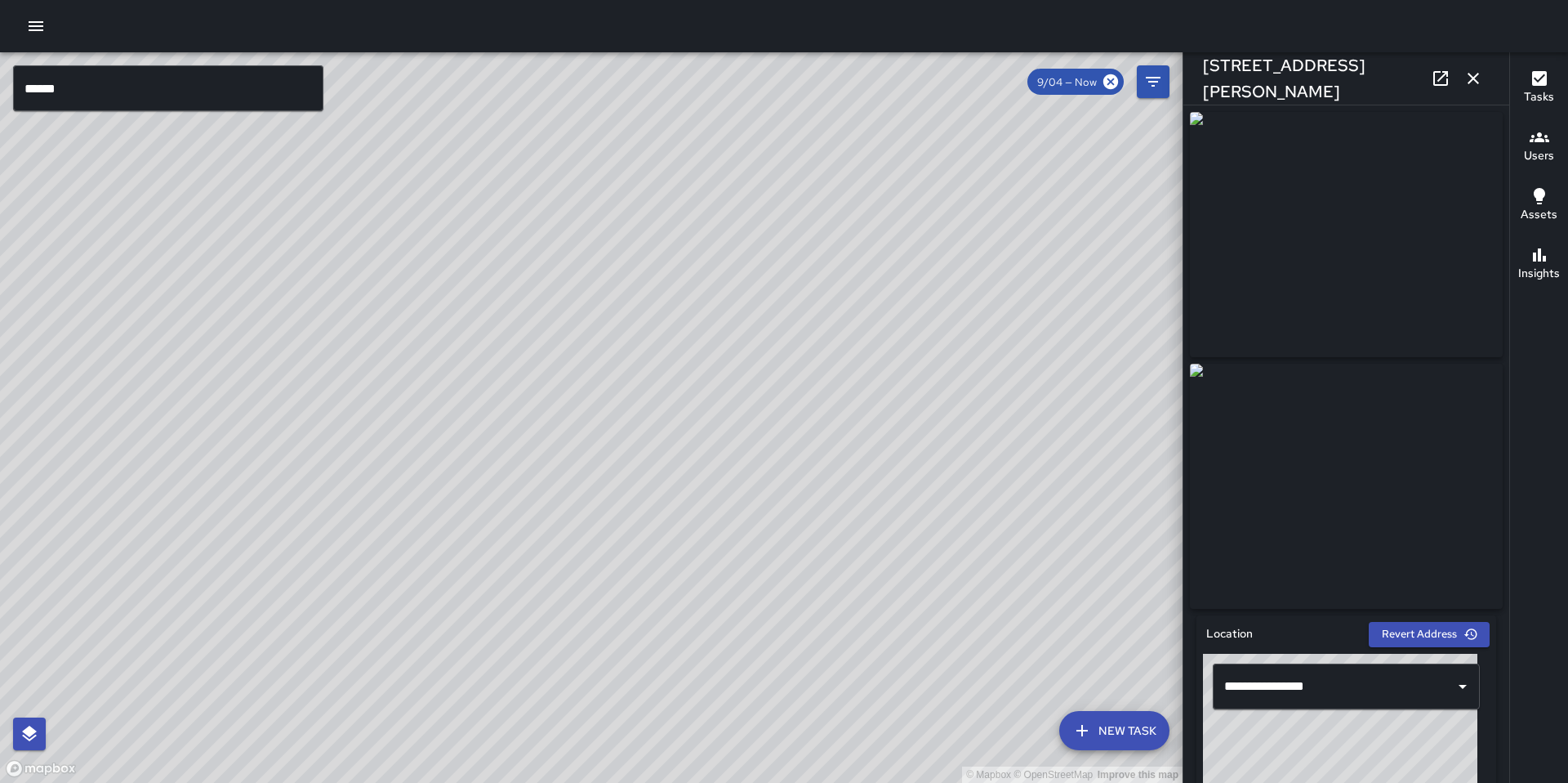
click at [1439, 85] on icon at bounding box center [1440, 78] width 15 height 15
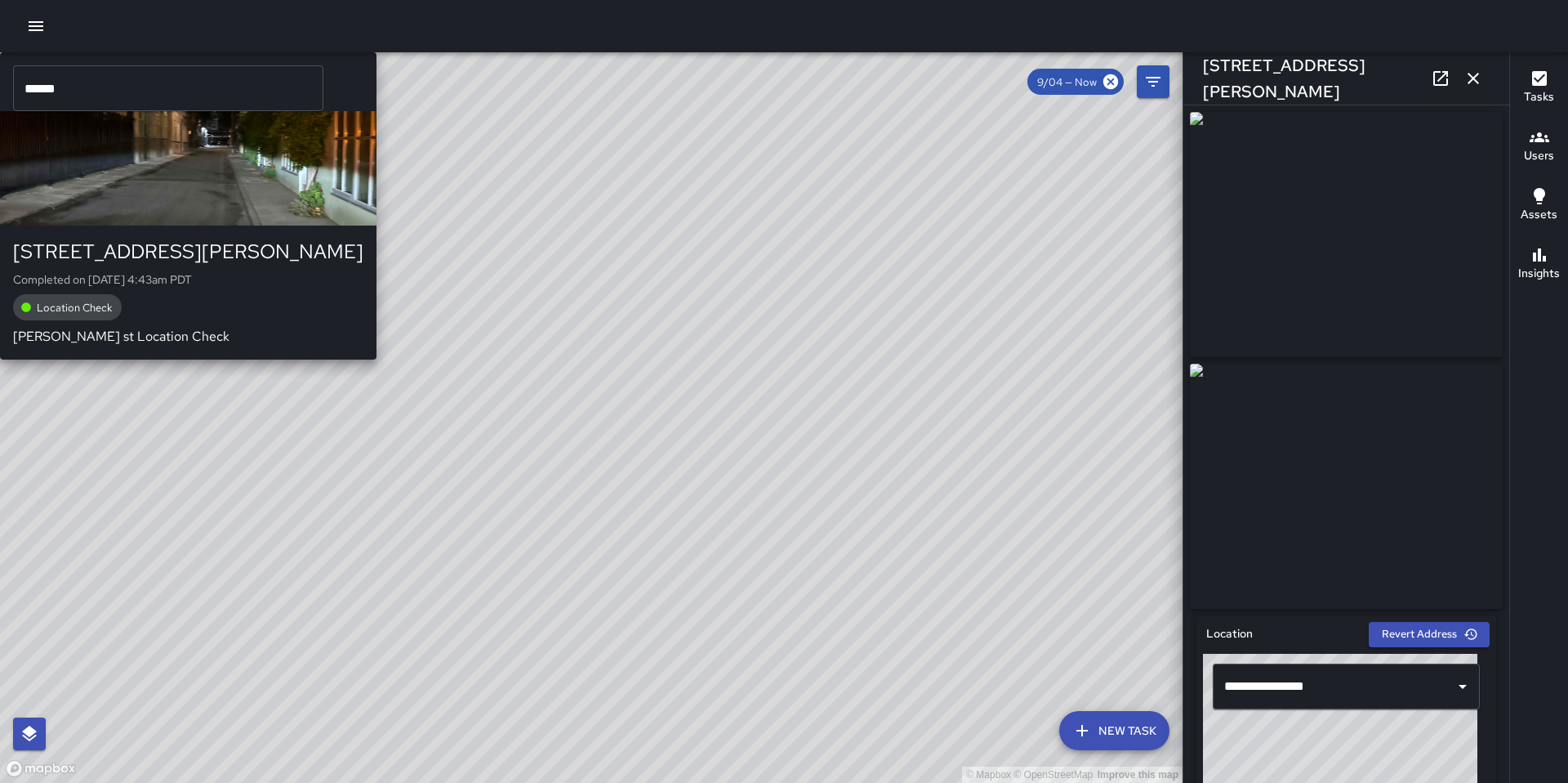
click at [611, 418] on div "© Mapbox © OpenStreetMap Improve this map JJ Jesus Jamaica 663 Clementina Stree…" at bounding box center [591, 417] width 1183 height 730
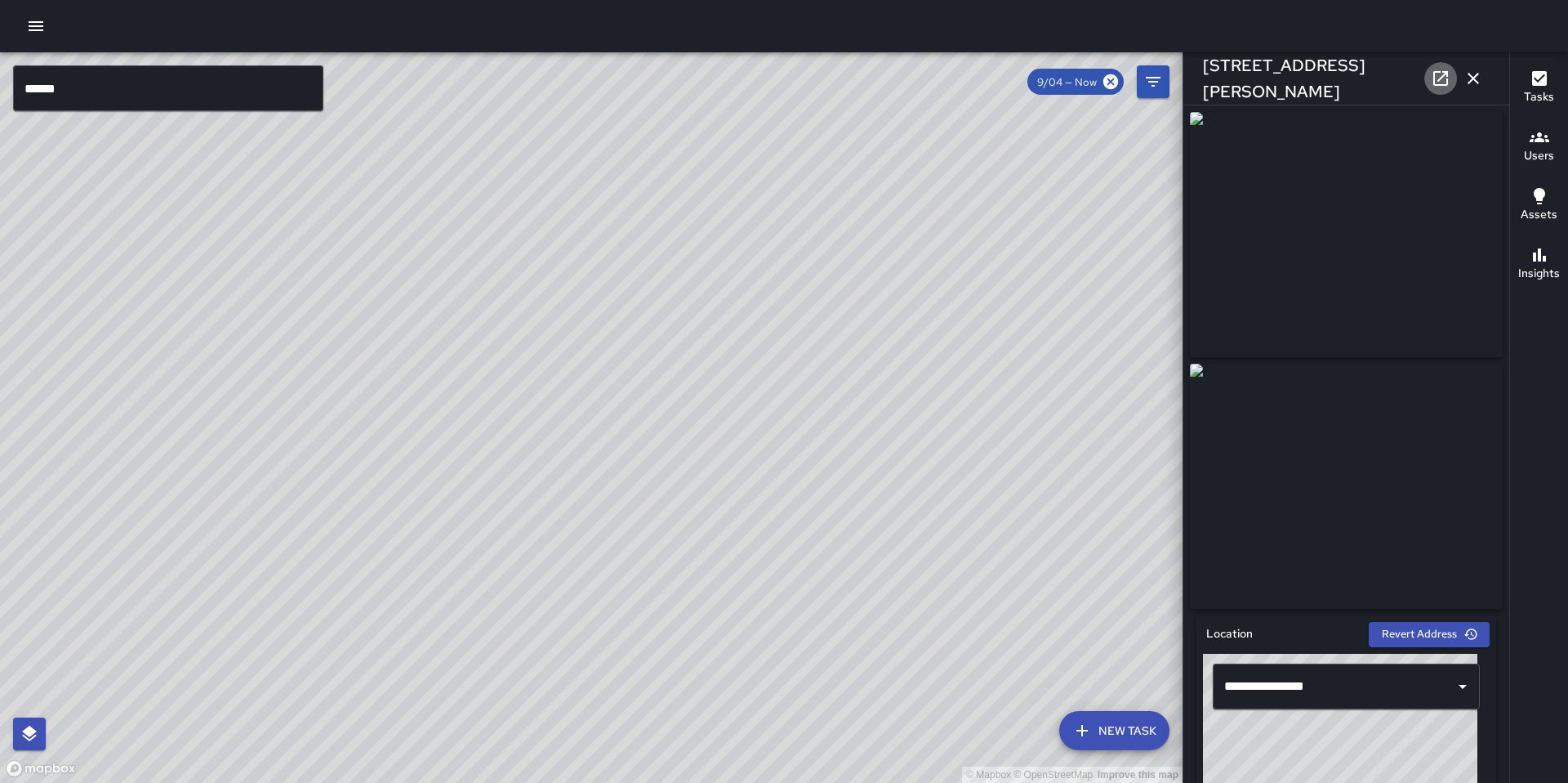
click at [1434, 81] on icon at bounding box center [1440, 78] width 15 height 15
click at [1477, 84] on icon "button" at bounding box center [1473, 79] width 19 height 19
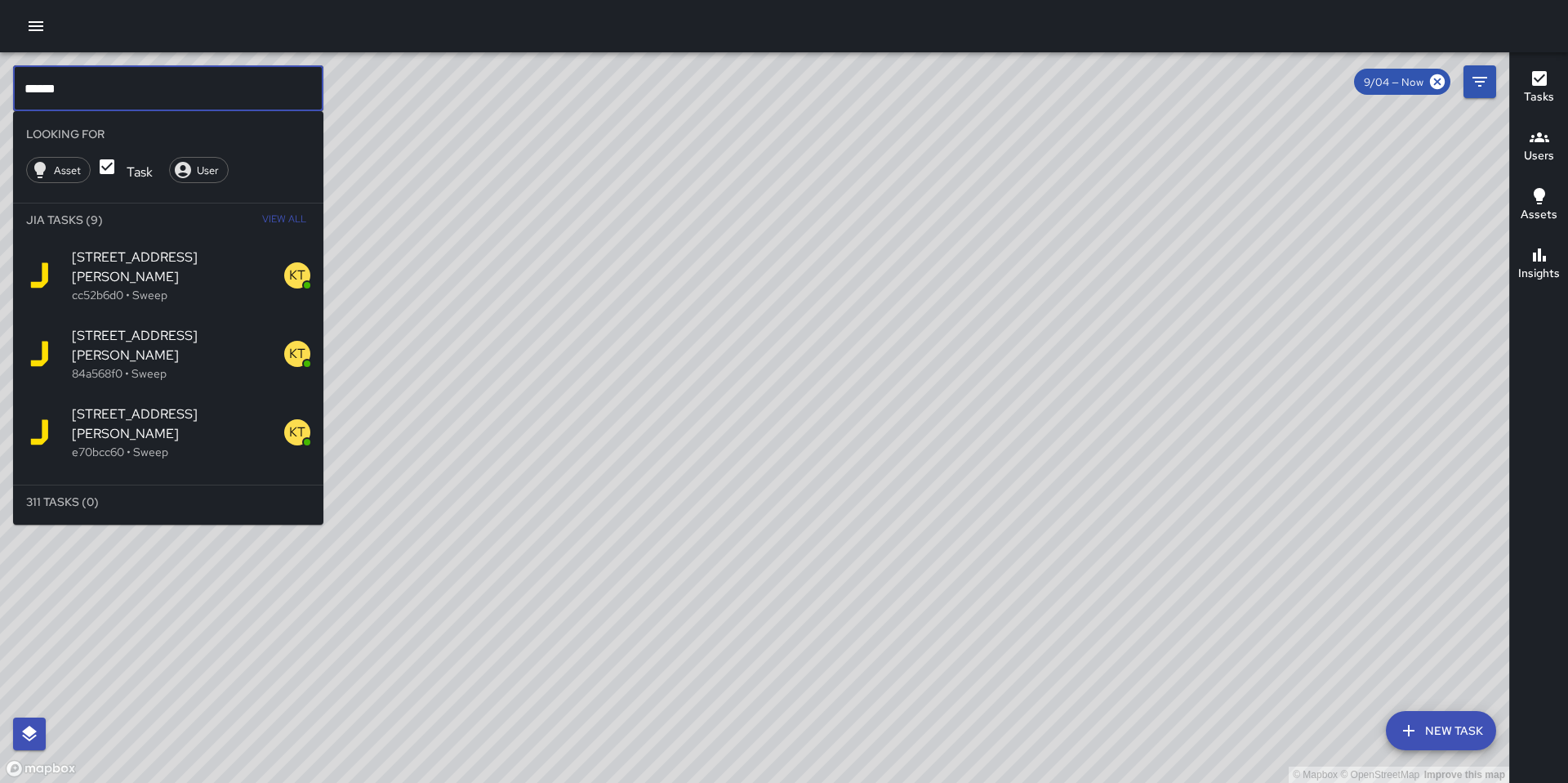
drag, startPoint x: 78, startPoint y: 92, endPoint x: -70, endPoint y: 83, distance: 148.3
click at [0, 83] on html "© Mapbox © OpenStreetMap Improve this map ****** ​ Looking For Asset Task User …" at bounding box center [784, 392] width 1568 height 783
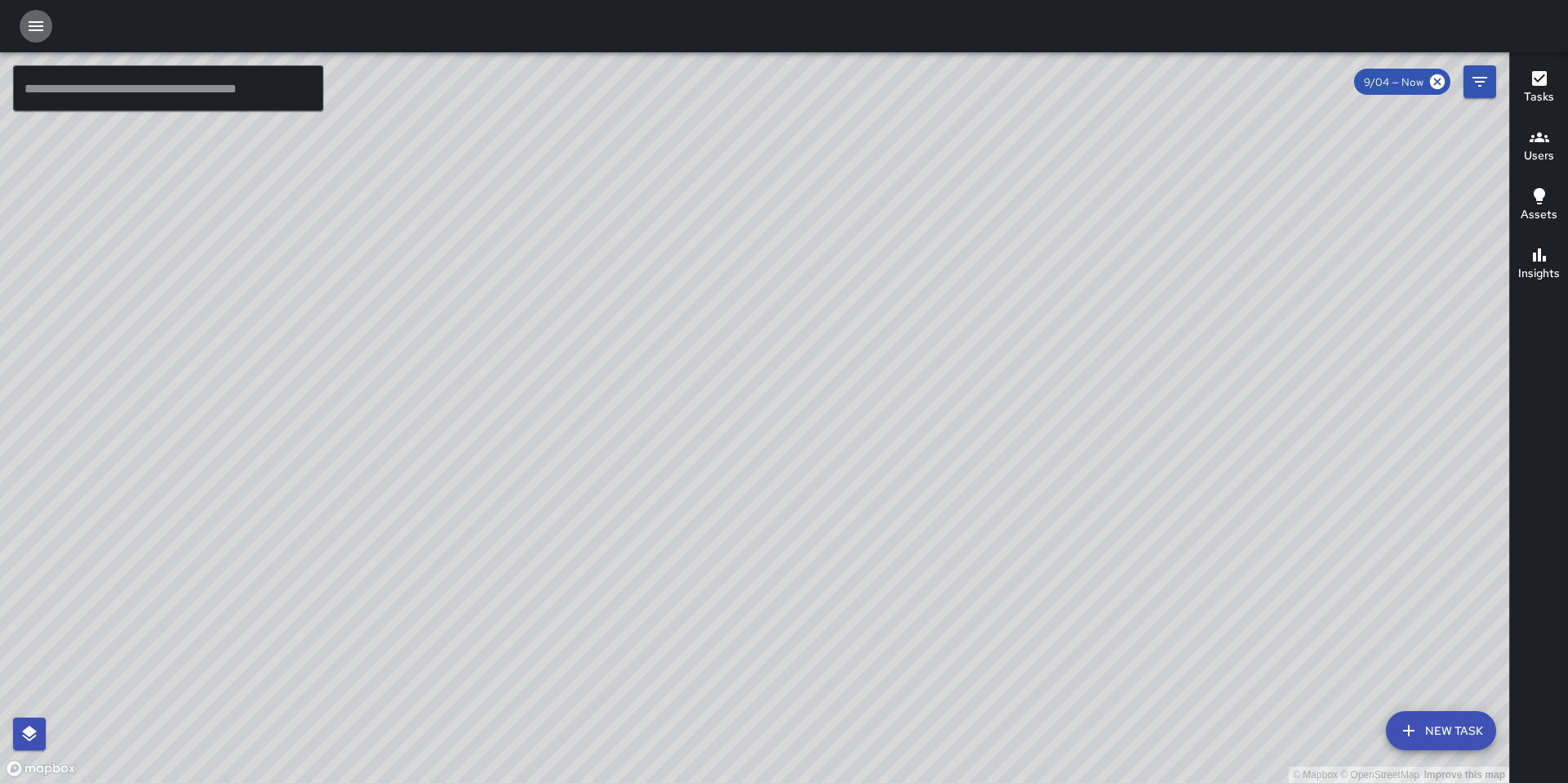
click at [40, 23] on icon "button" at bounding box center [36, 26] width 19 height 19
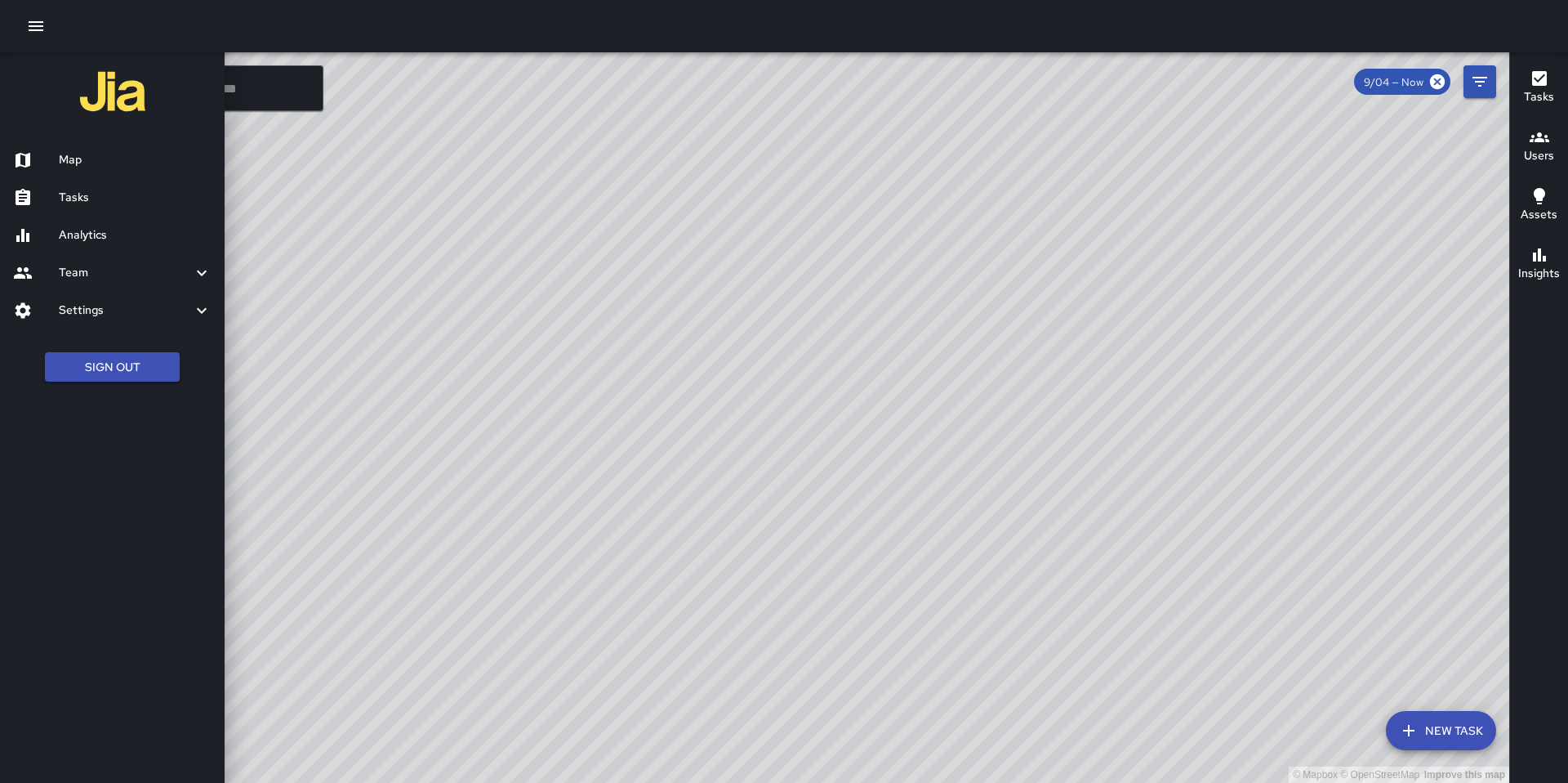
click at [98, 173] on div "Map" at bounding box center [112, 160] width 224 height 38
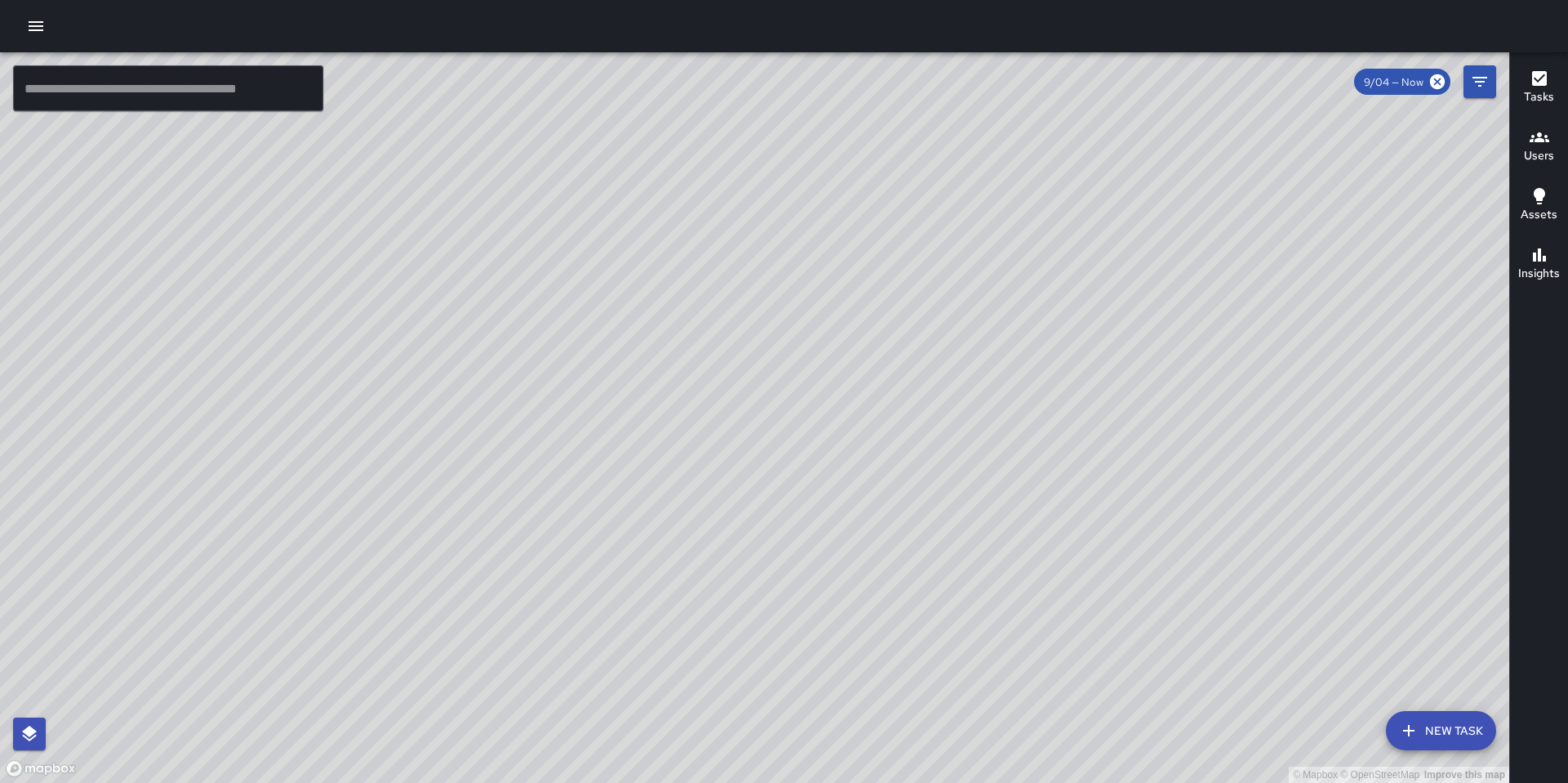
click at [50, 32] on div at bounding box center [784, 26] width 1568 height 52
click at [42, 27] on icon "button" at bounding box center [35, 26] width 15 height 10
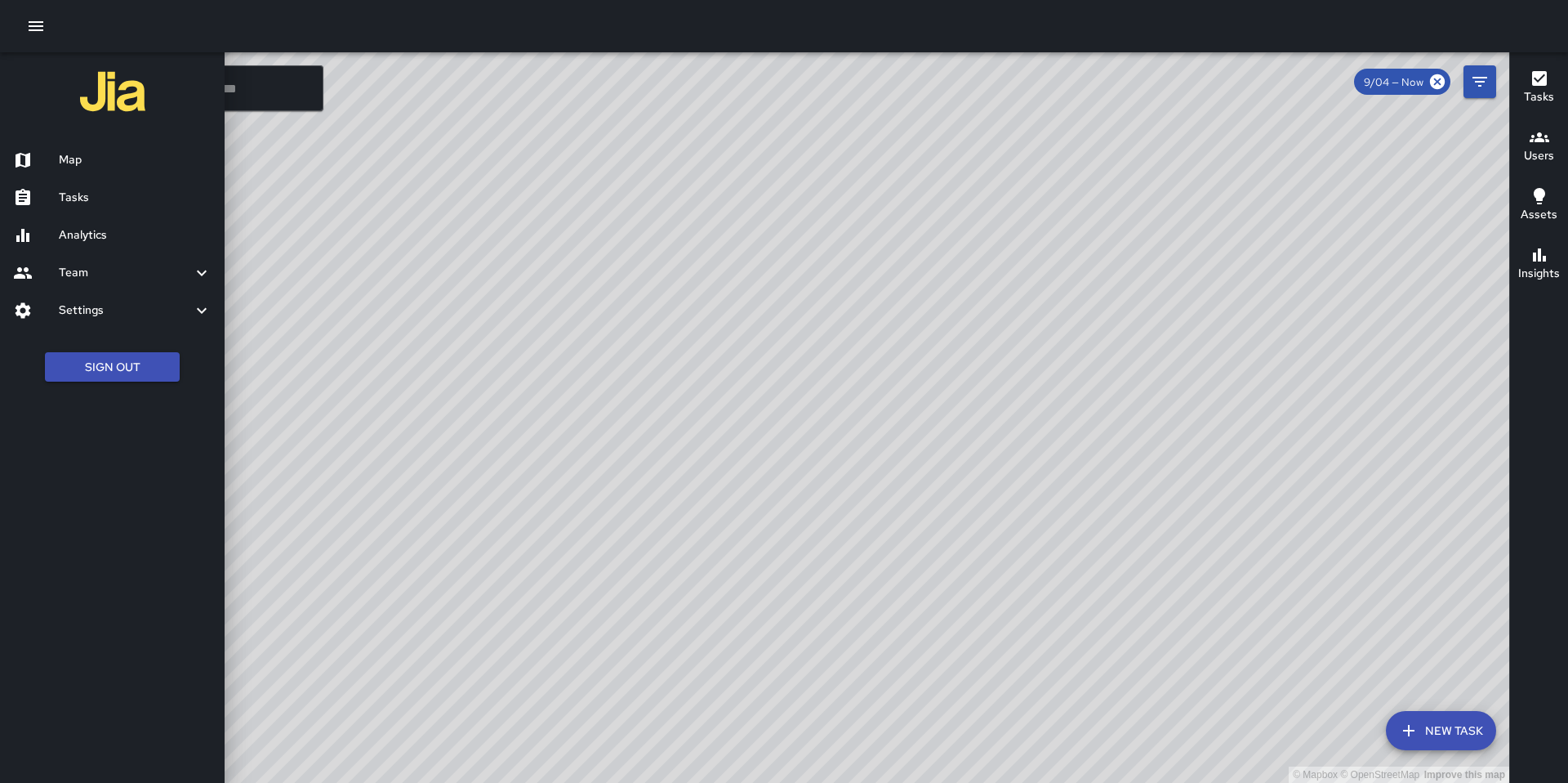
click at [96, 245] on div "Analytics" at bounding box center [112, 235] width 224 height 38
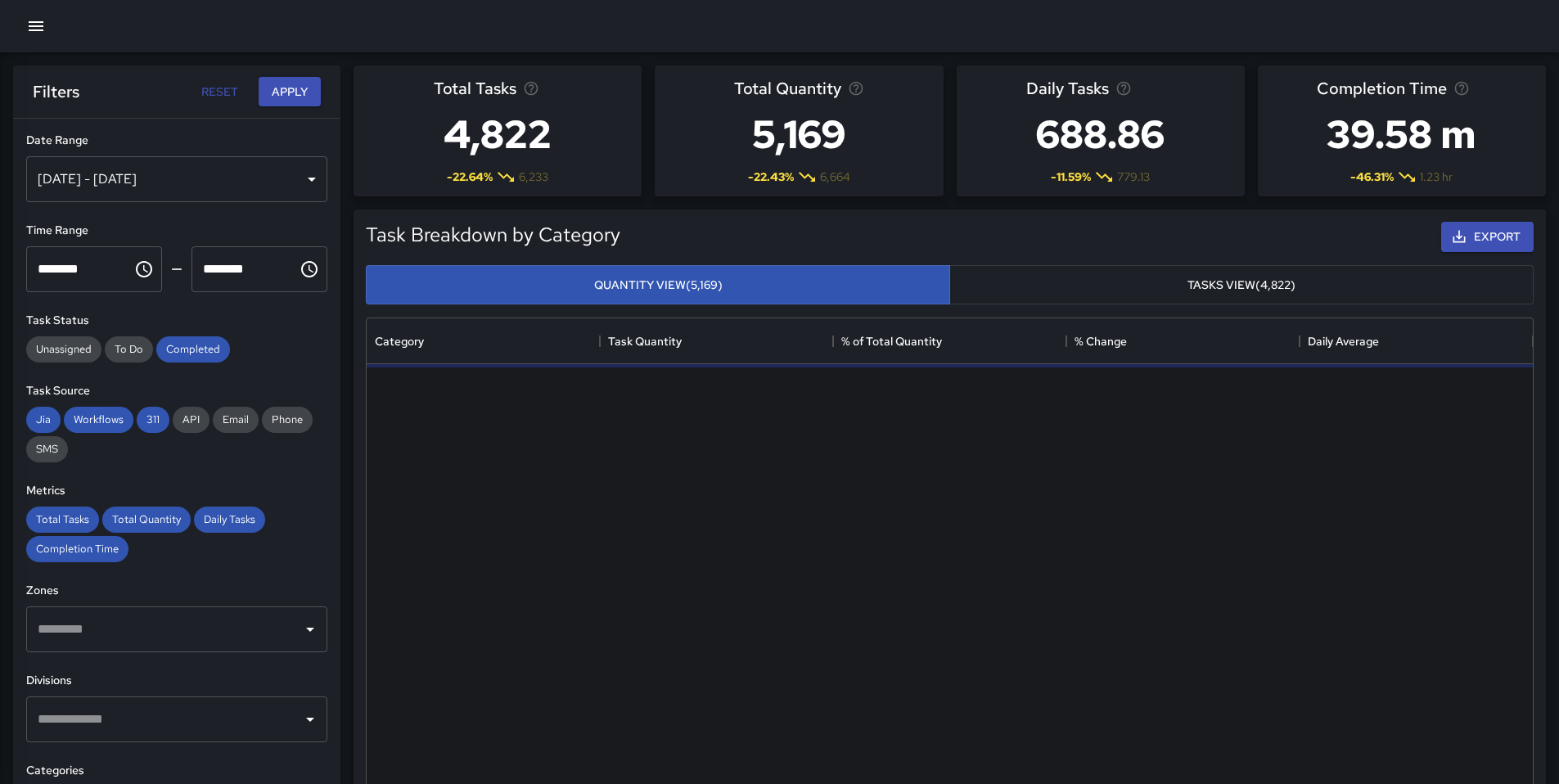
scroll to position [477, 1154]
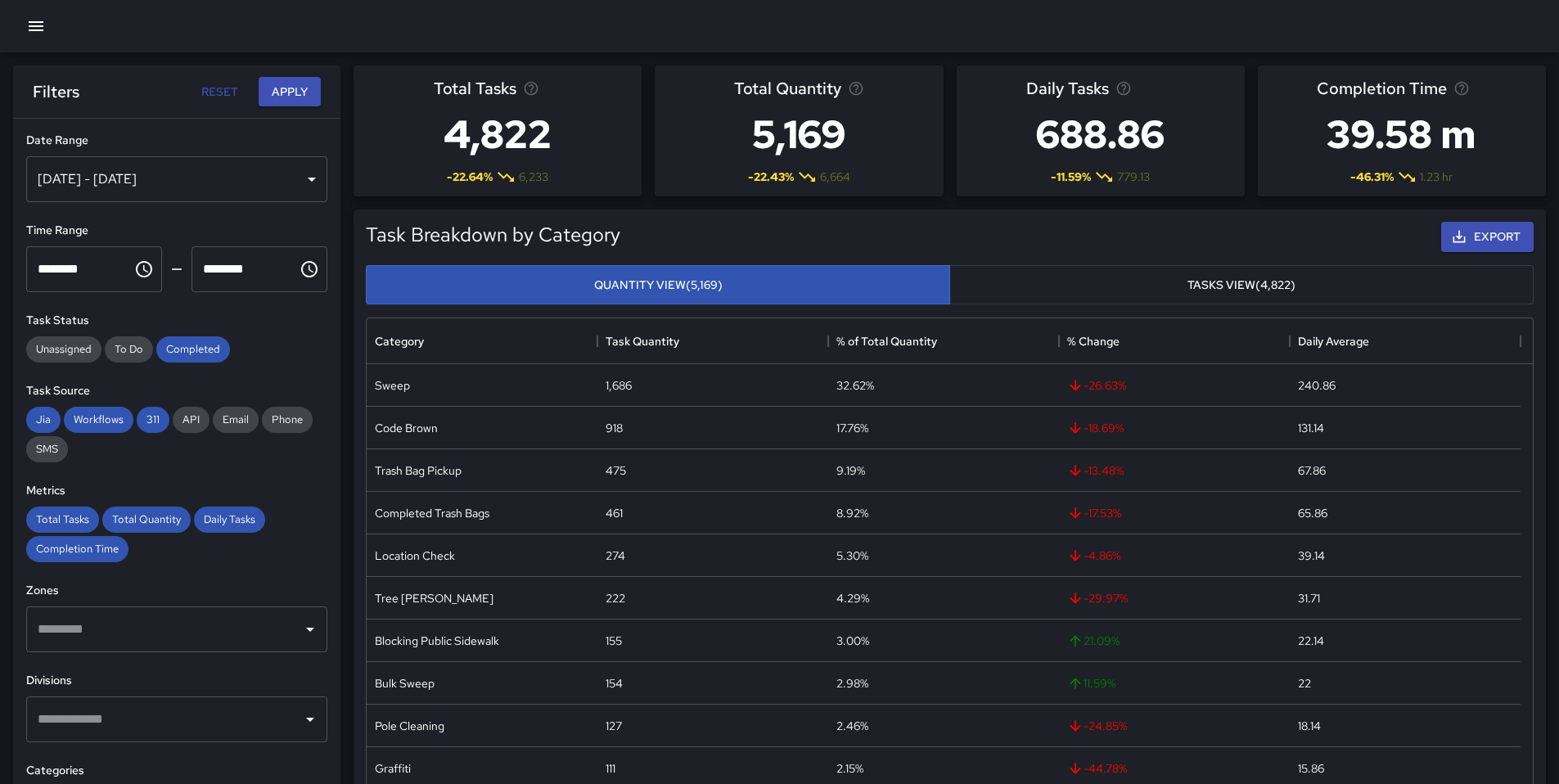
click at [235, 187] on div "Aug 29, 2025 - Sep 04, 2025" at bounding box center [177, 180] width 301 height 46
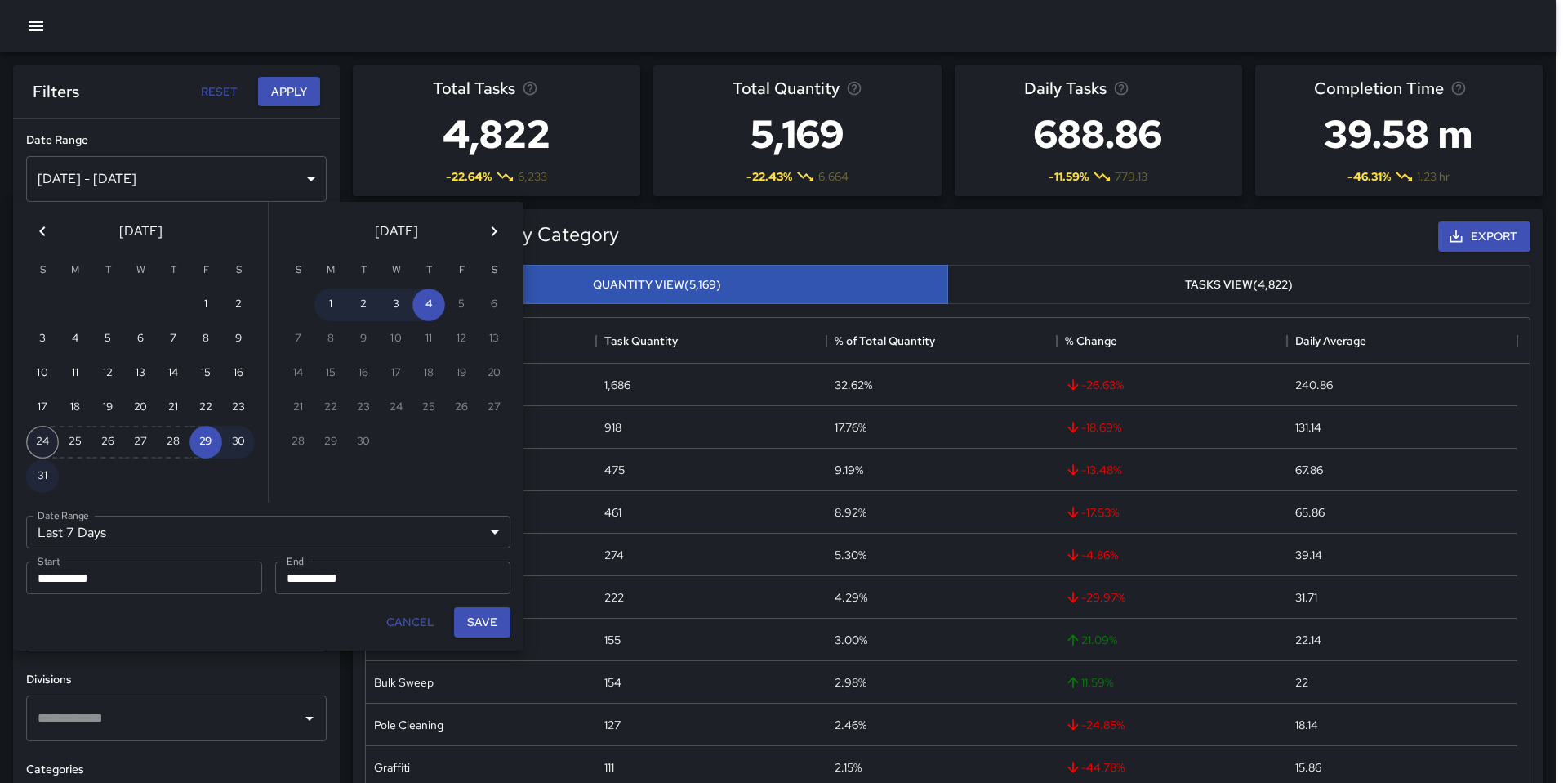
click at [52, 437] on button "24" at bounding box center [42, 442] width 33 height 33
type input "******"
type input "**********"
click at [470, 621] on button "Save" at bounding box center [482, 622] width 57 height 30
type input "**********"
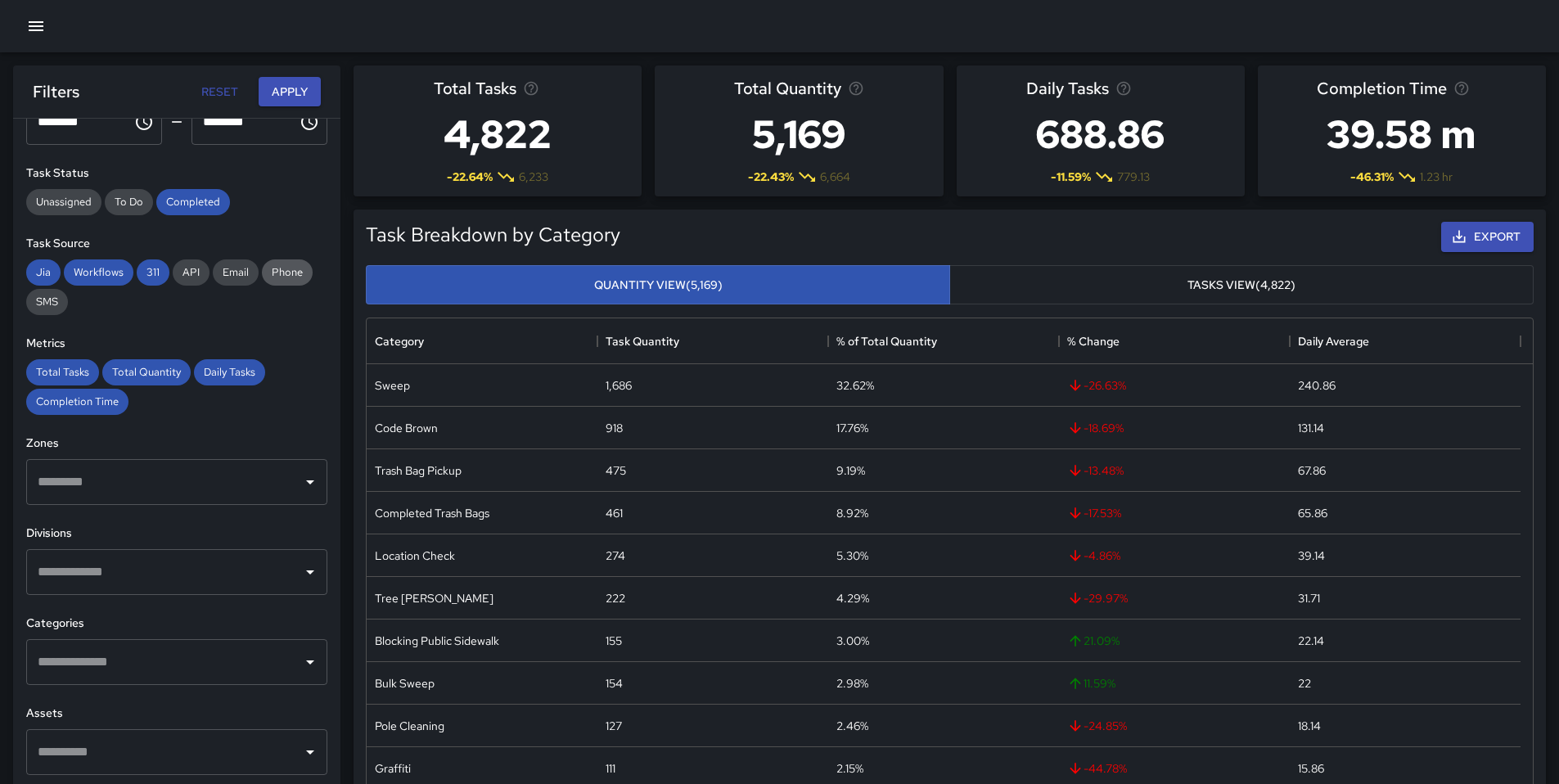
scroll to position [0, 0]
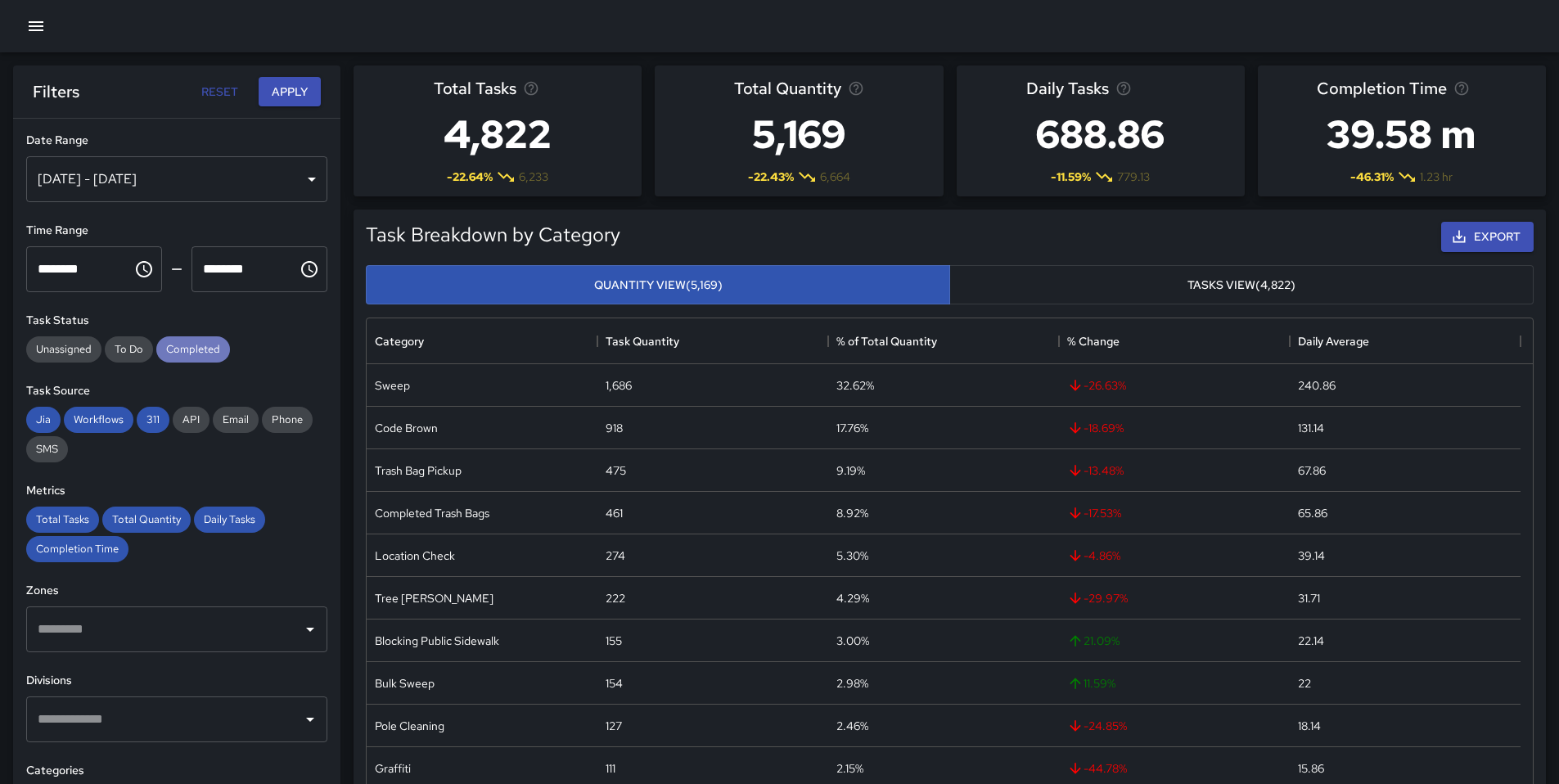
click at [184, 352] on span "Completed" at bounding box center [193, 349] width 73 height 14
click at [41, 417] on span "Jia" at bounding box center [43, 419] width 35 height 14
click at [86, 419] on span "Workflows" at bounding box center [98, 419] width 70 height 14
click at [150, 418] on span "311" at bounding box center [152, 419] width 33 height 14
click at [80, 517] on span "Total Tasks" at bounding box center [63, 519] width 73 height 14
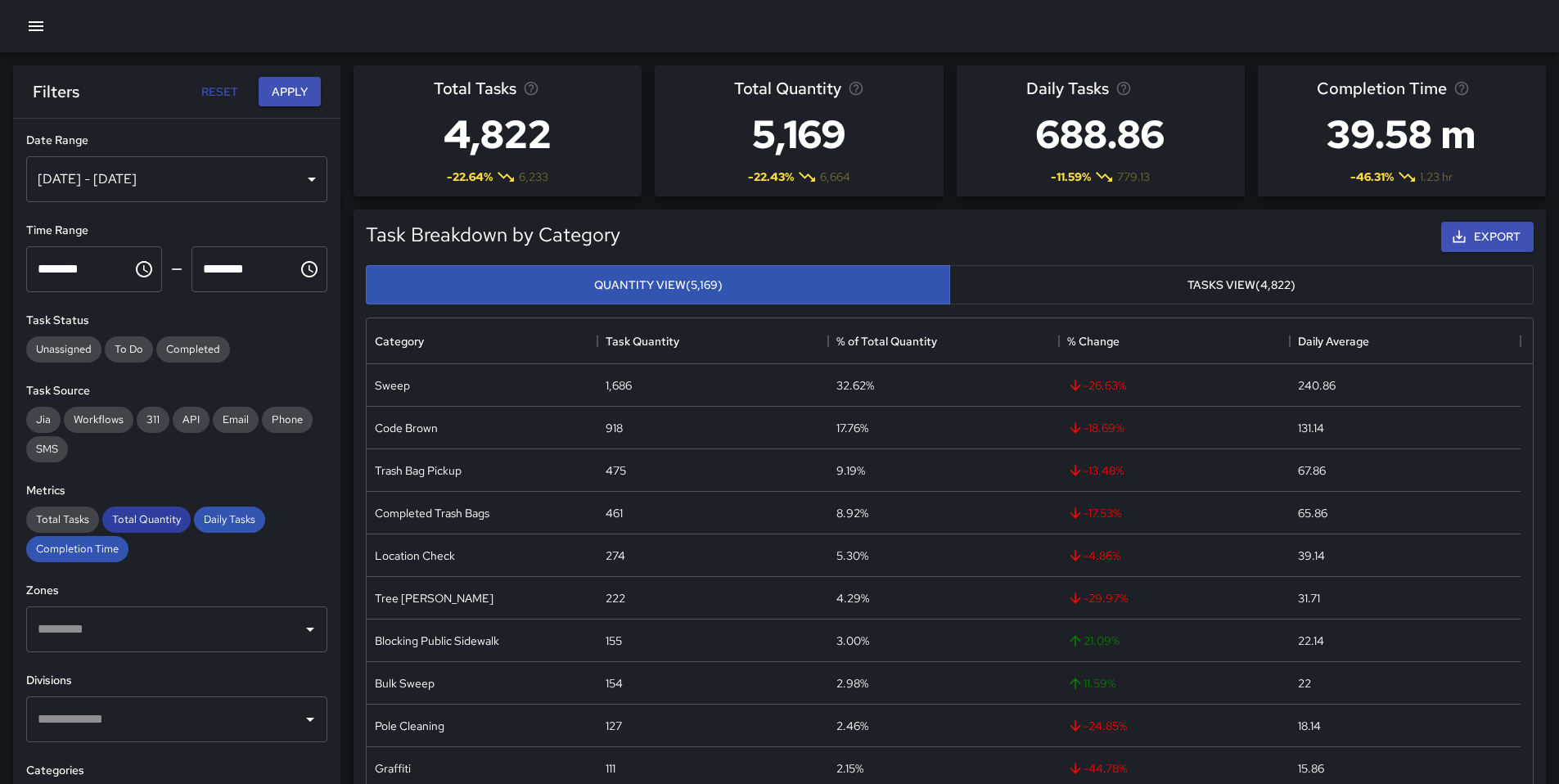
drag, startPoint x: 132, startPoint y: 523, endPoint x: 157, endPoint y: 521, distance: 25.1
click at [135, 522] on span "Total Quantity" at bounding box center [147, 519] width 89 height 14
drag, startPoint x: 211, startPoint y: 518, endPoint x: 186, endPoint y: 519, distance: 25.0
click at [210, 517] on span "Daily Tasks" at bounding box center [229, 519] width 71 height 14
drag, startPoint x: 106, startPoint y: 544, endPoint x: 124, endPoint y: 496, distance: 51.3
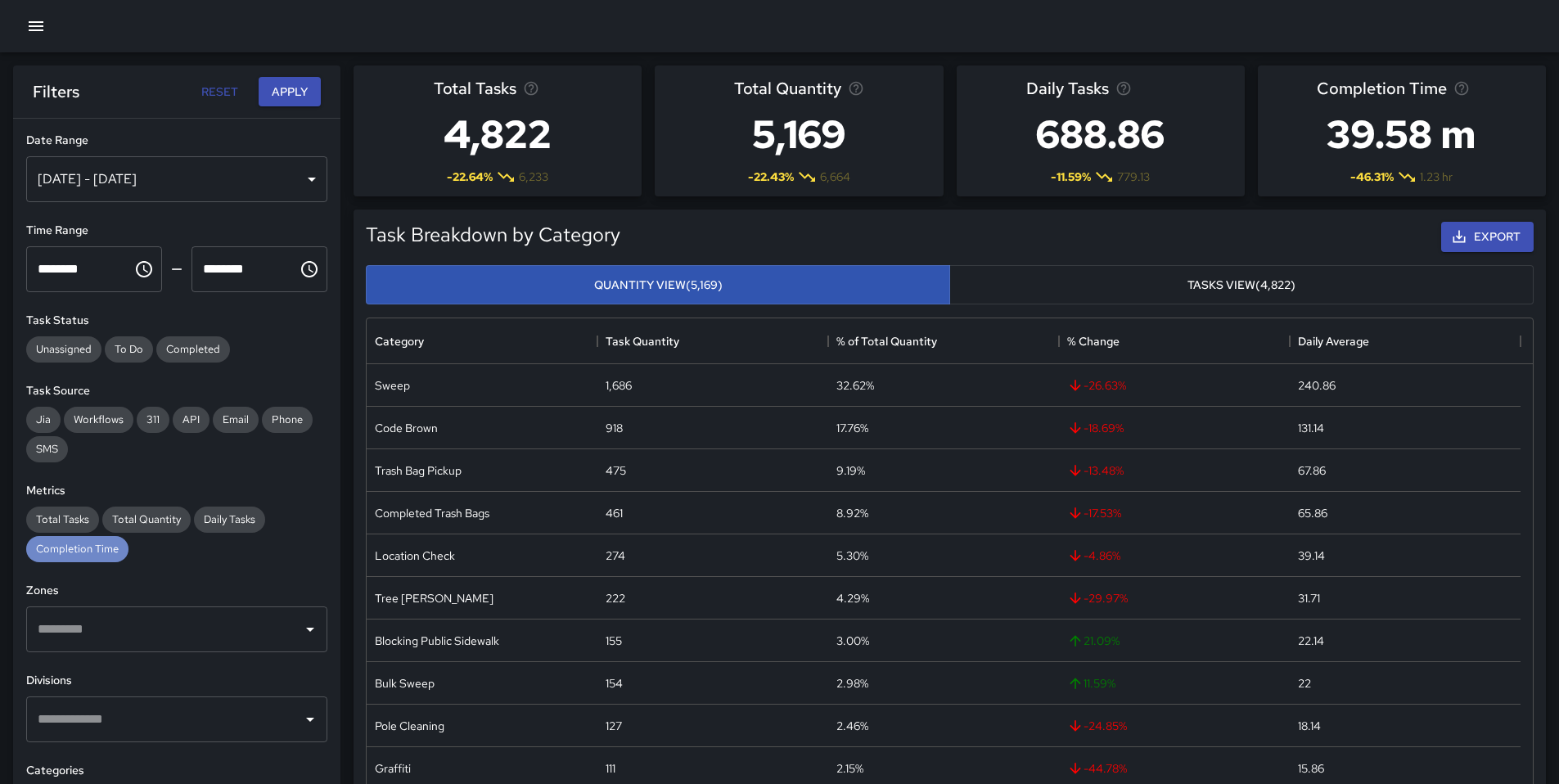
click at [106, 544] on span "Completion Time" at bounding box center [78, 549] width 103 height 14
click at [289, 88] on button "Apply" at bounding box center [289, 92] width 62 height 30
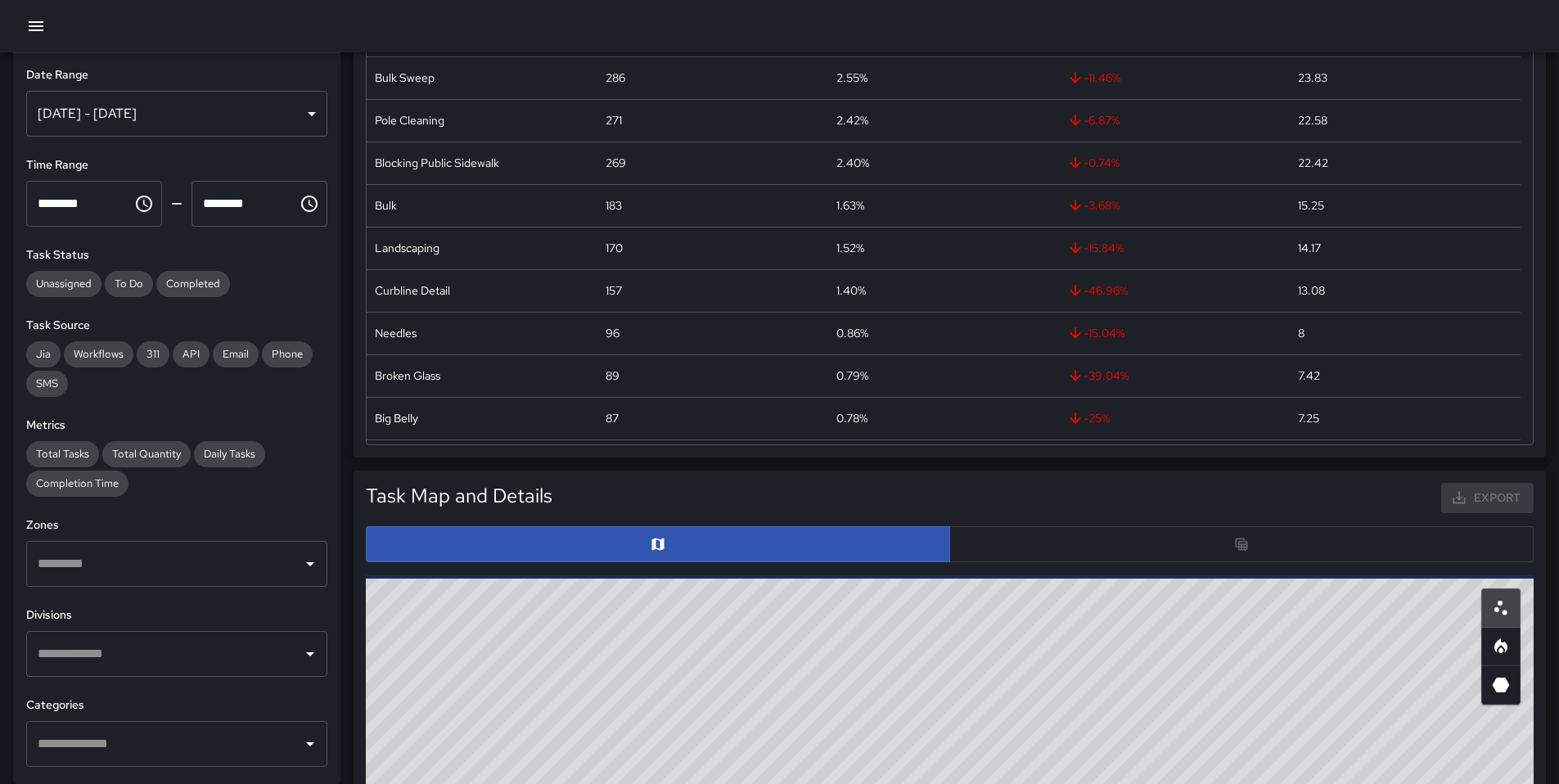
scroll to position [292, 0]
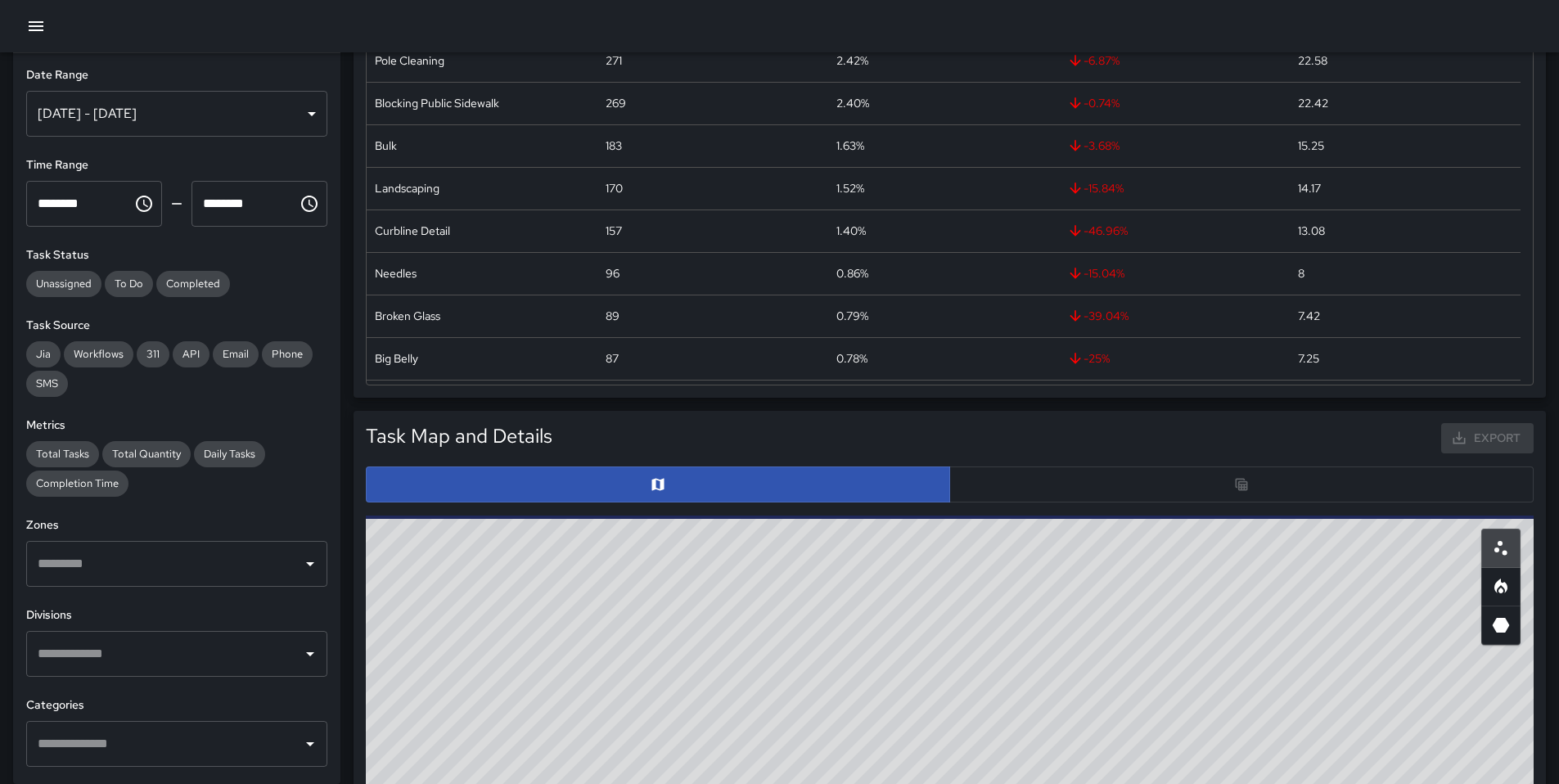
click at [1118, 483] on div at bounding box center [949, 484] width 1168 height 36
click at [1113, 484] on div at bounding box center [949, 484] width 1168 height 36
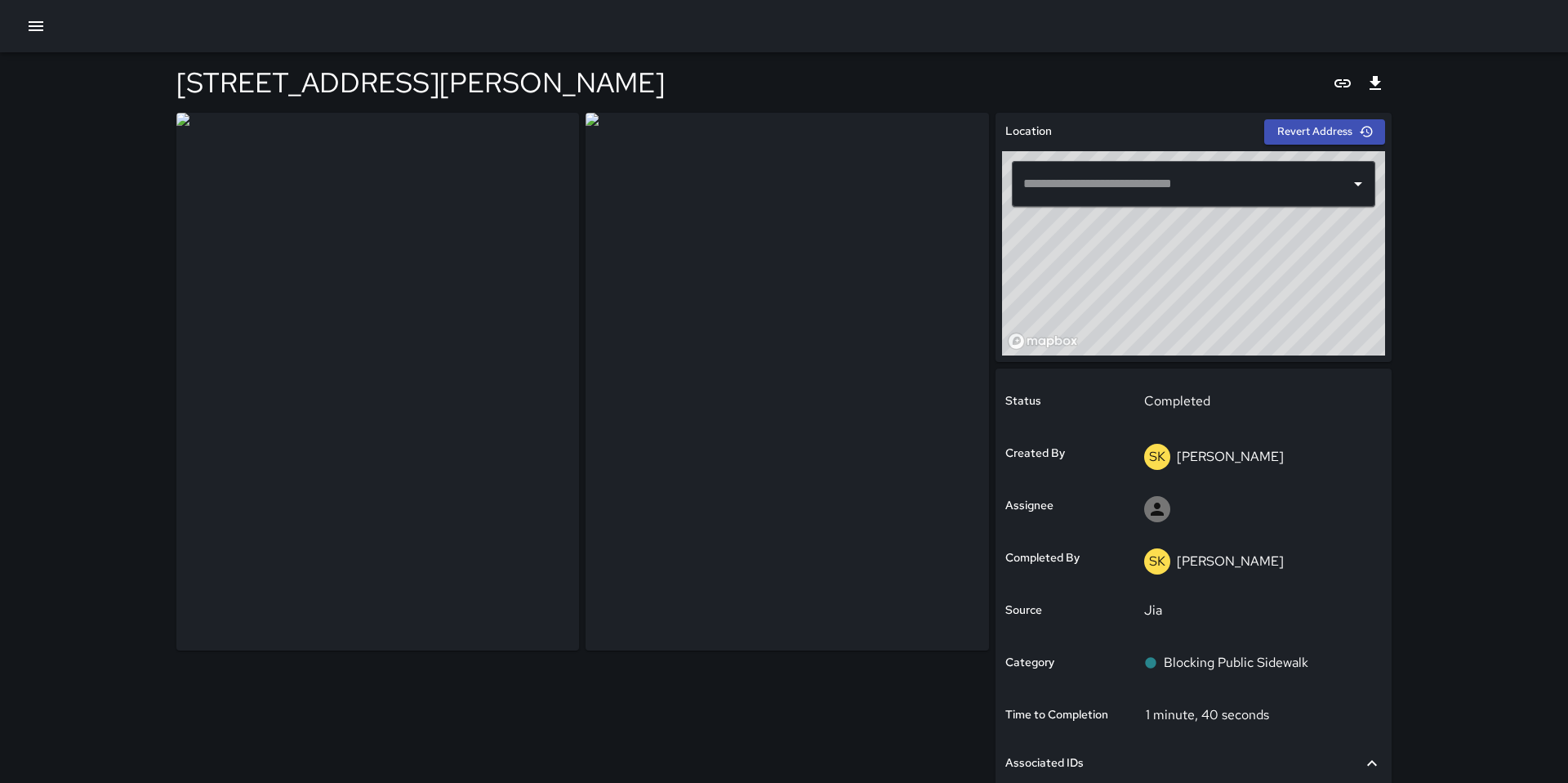
type input "**********"
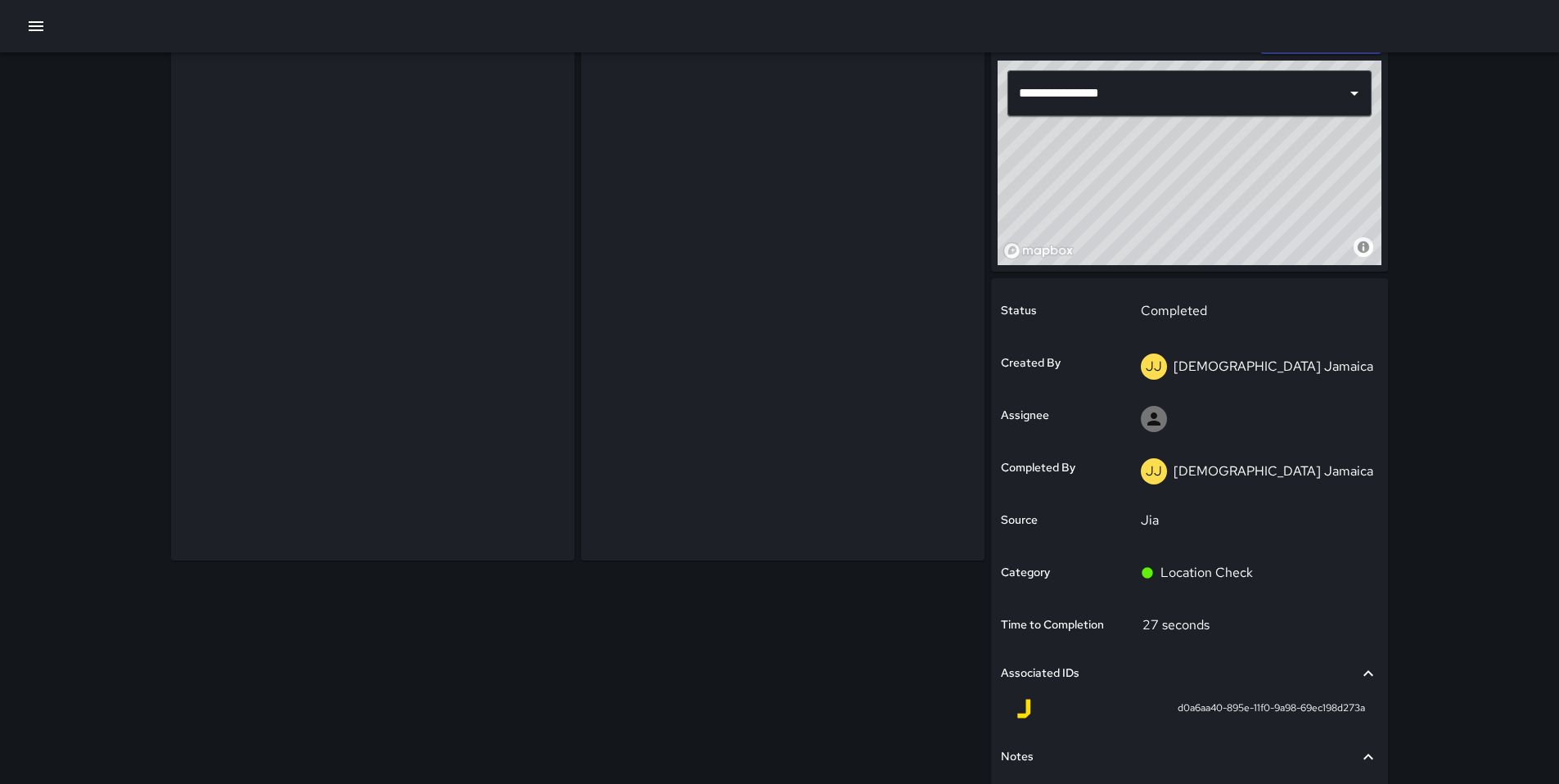
scroll to position [88, 0]
